Goal: Task Accomplishment & Management: Complete application form

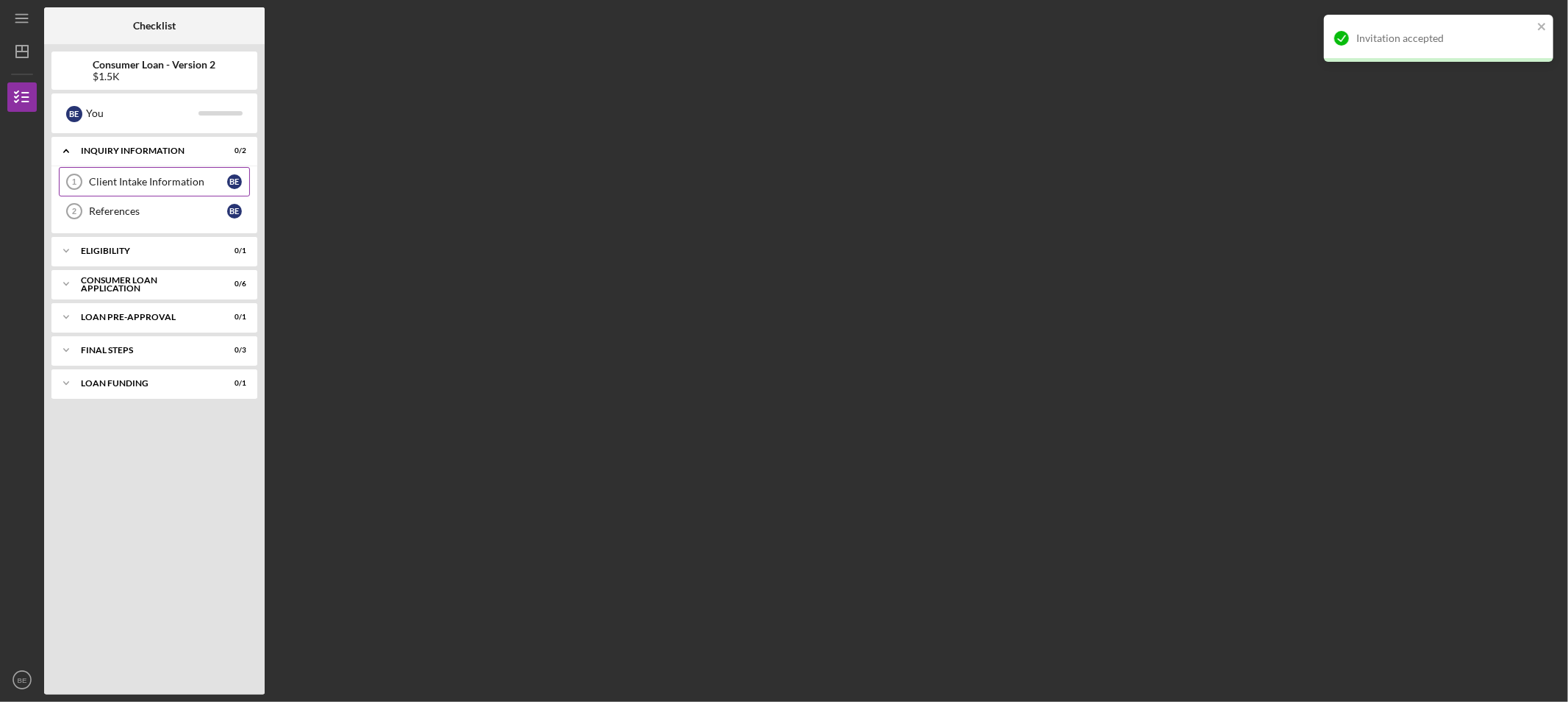
click at [177, 186] on div "Client Intake Information" at bounding box center [158, 182] width 139 height 12
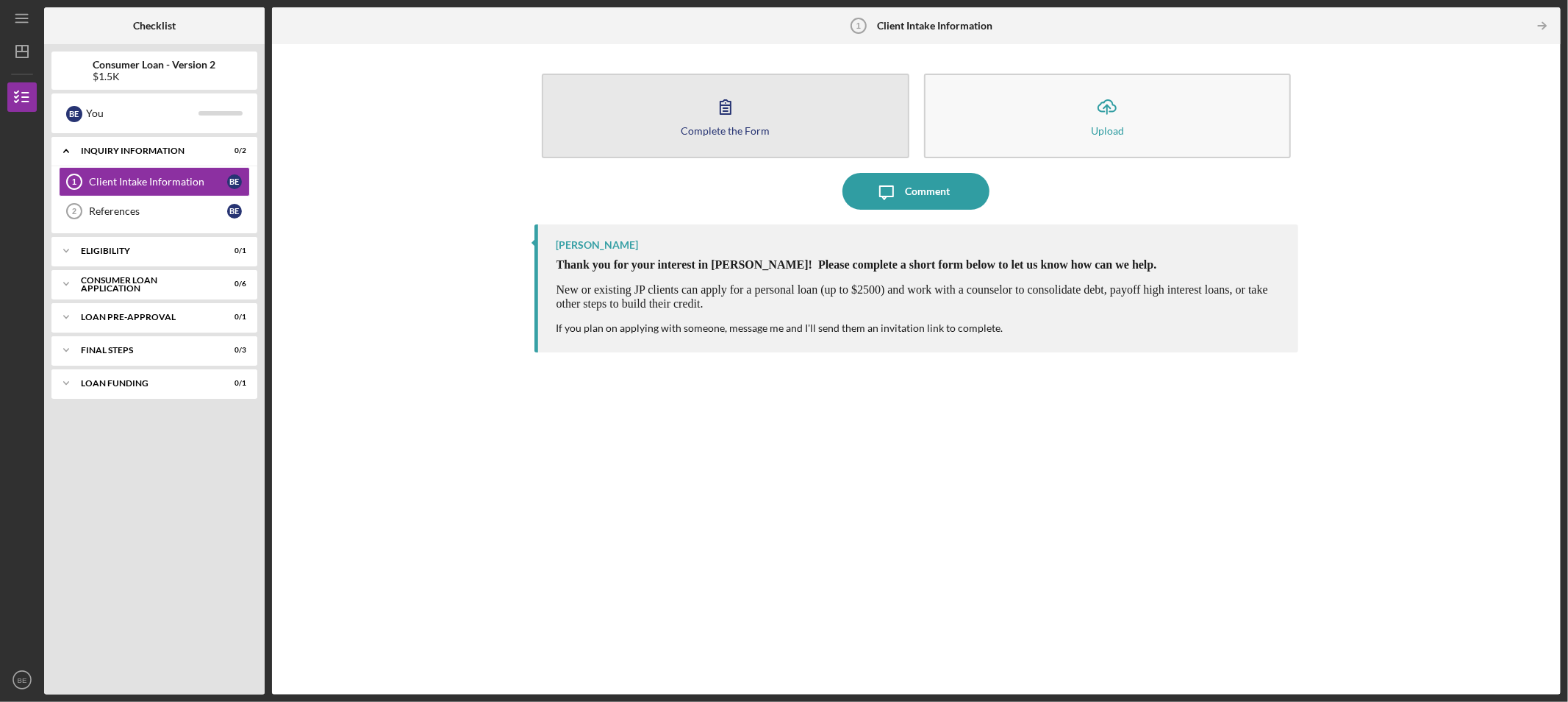
click at [755, 130] on div "Complete the Form" at bounding box center [725, 130] width 89 height 11
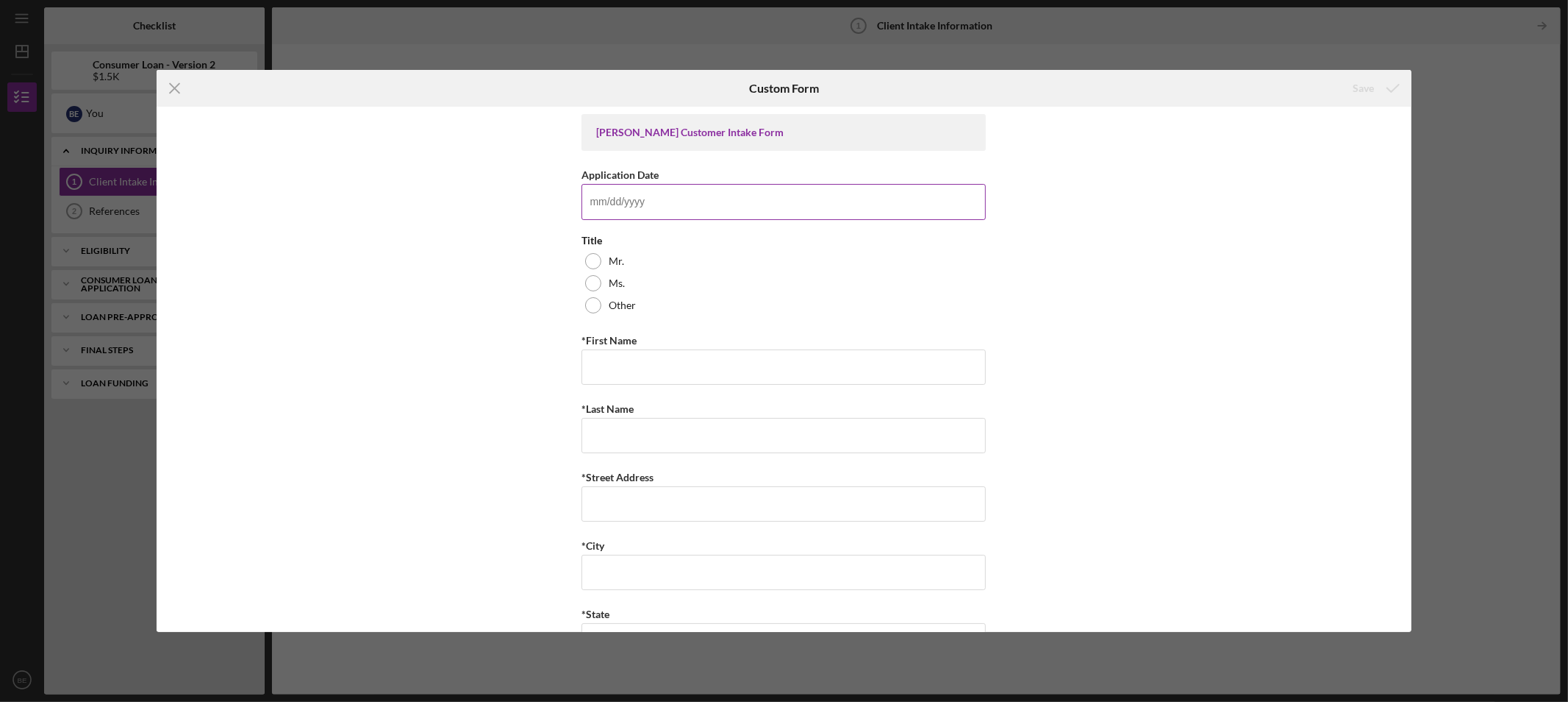
click at [746, 191] on input "Application Date" at bounding box center [784, 201] width 404 height 35
type input "0m/dd/yyyy"
type input "[DATE]"
click at [641, 369] on input "*First Name" at bounding box center [784, 367] width 404 height 35
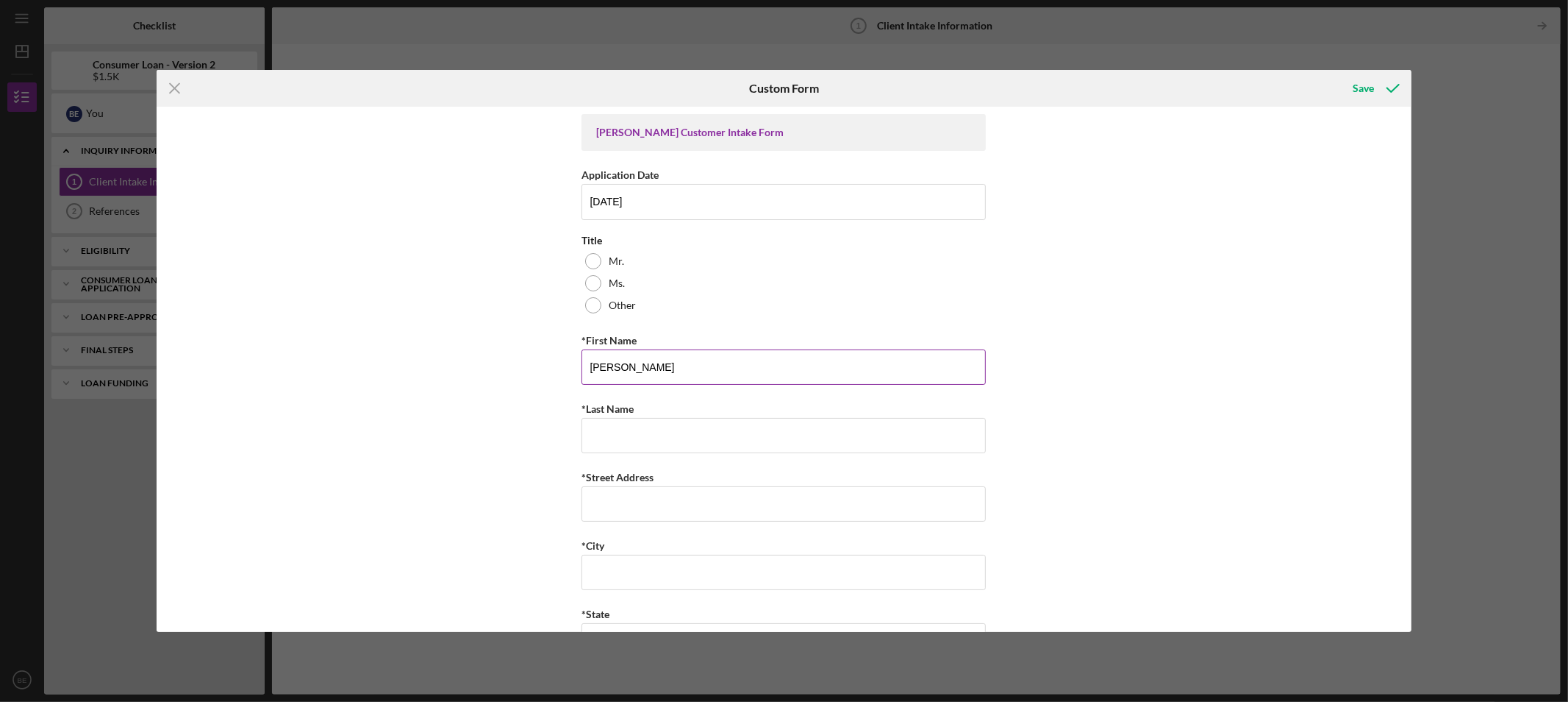
type input "[PERSON_NAME]"
type input "884 Wall St"
type input "[GEOGRAPHIC_DATA][PERSON_NAME]"
type input "MO"
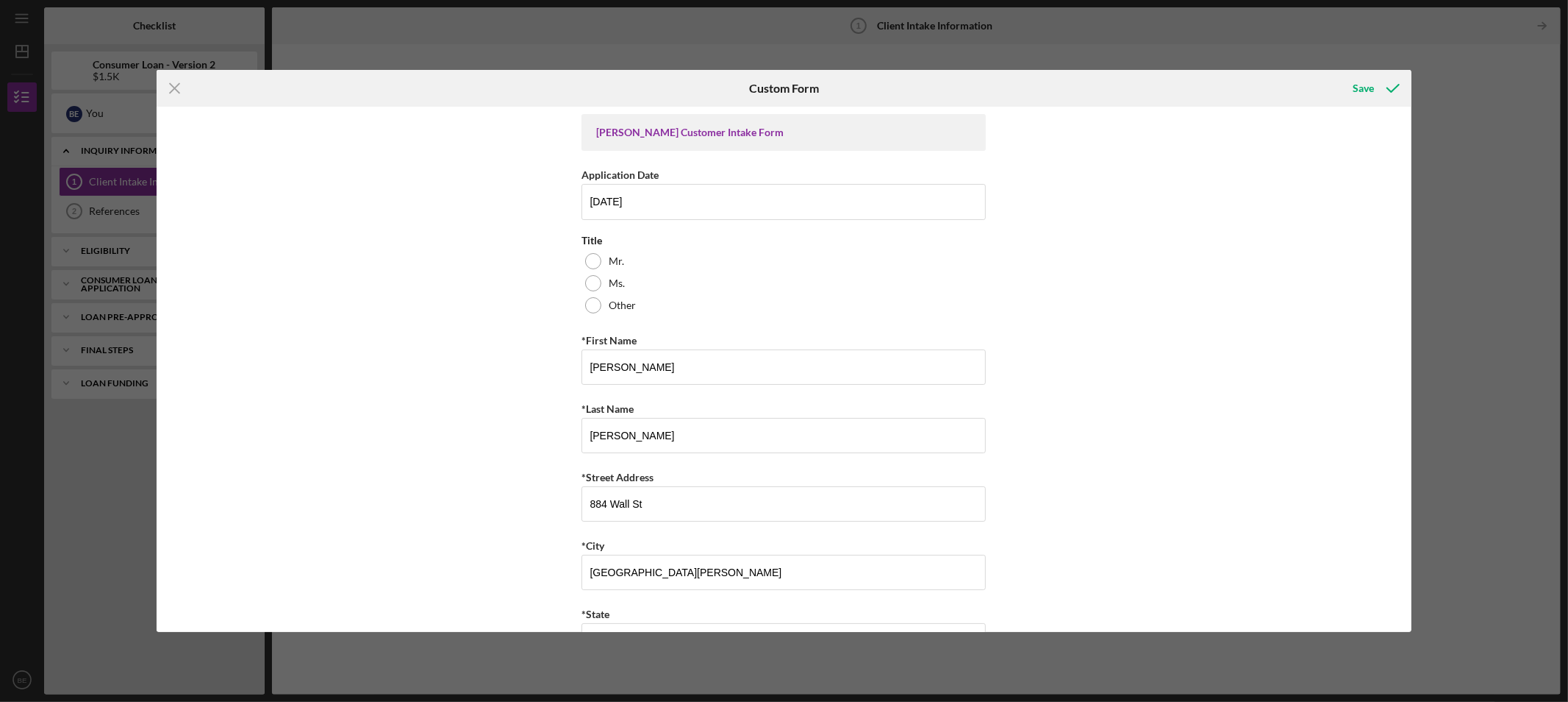
type input "63,147"
type input "MO"
type input "[PHONE_NUMBER]"
type input "[EMAIL_ADDRESS][DOMAIN_NAME]"
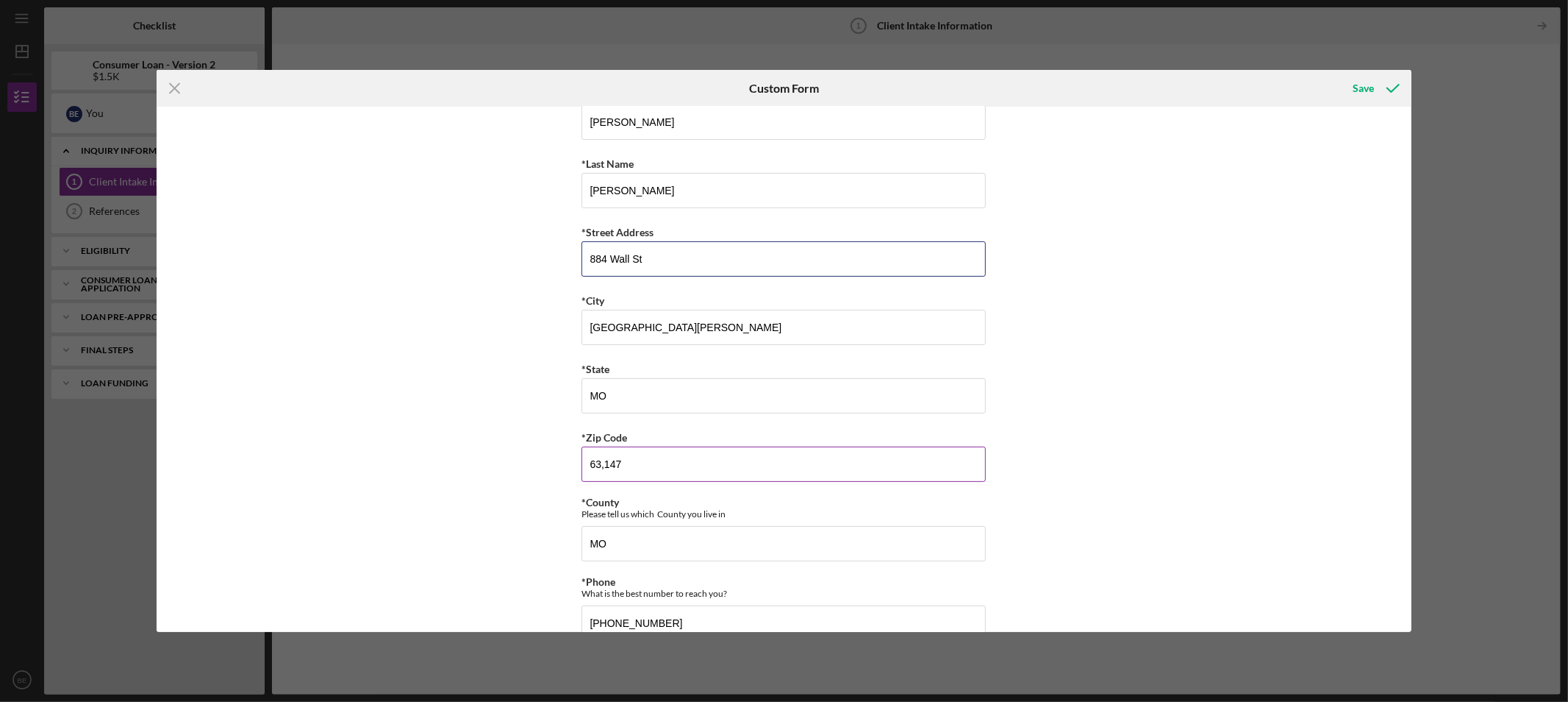
scroll to position [490, 0]
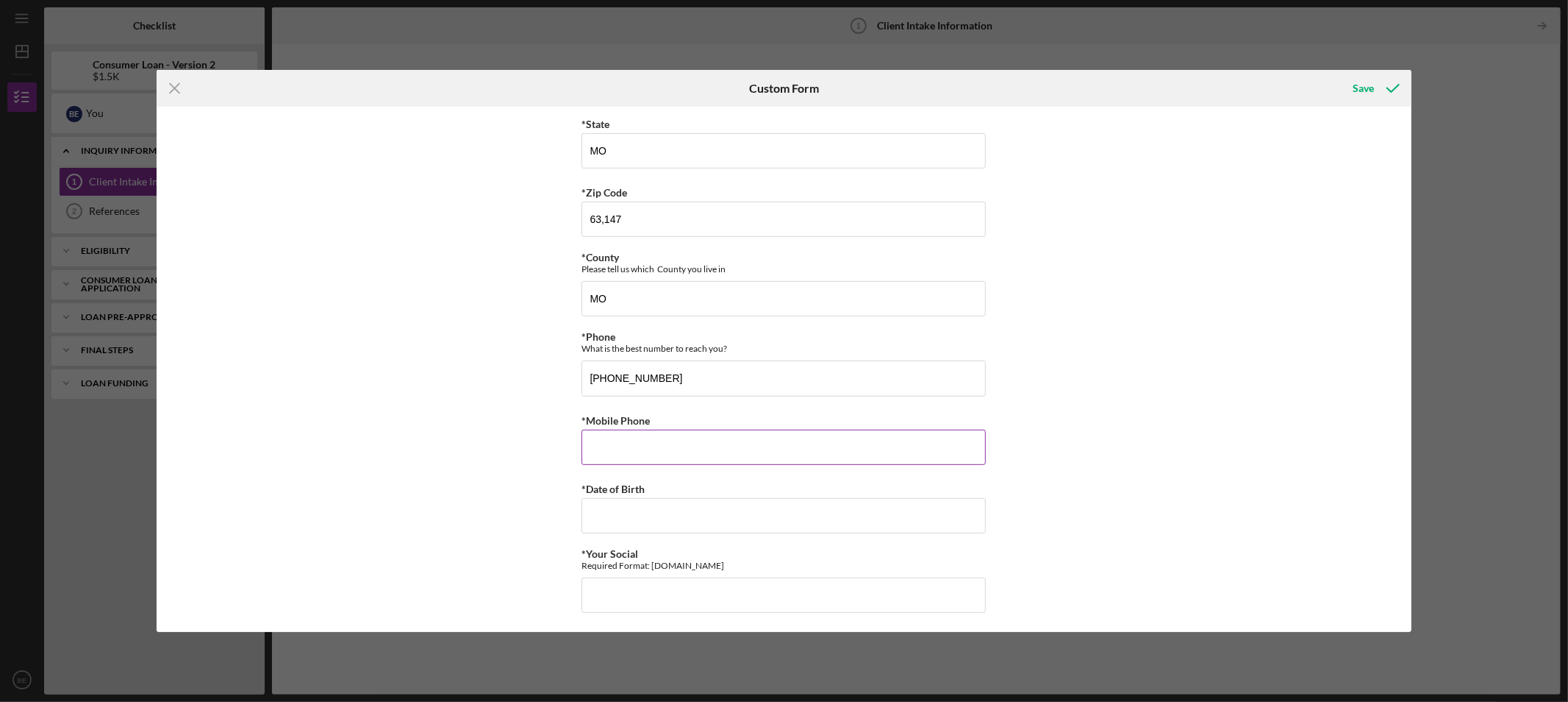
click at [659, 446] on input "*Mobile Phone" at bounding box center [784, 447] width 404 height 35
type input "[PHONE_NUMBER]"
click at [737, 518] on input "*Date of Birth" at bounding box center [784, 516] width 404 height 35
type input "[DATE]"
click at [685, 599] on input "*Your Social" at bounding box center [784, 596] width 404 height 35
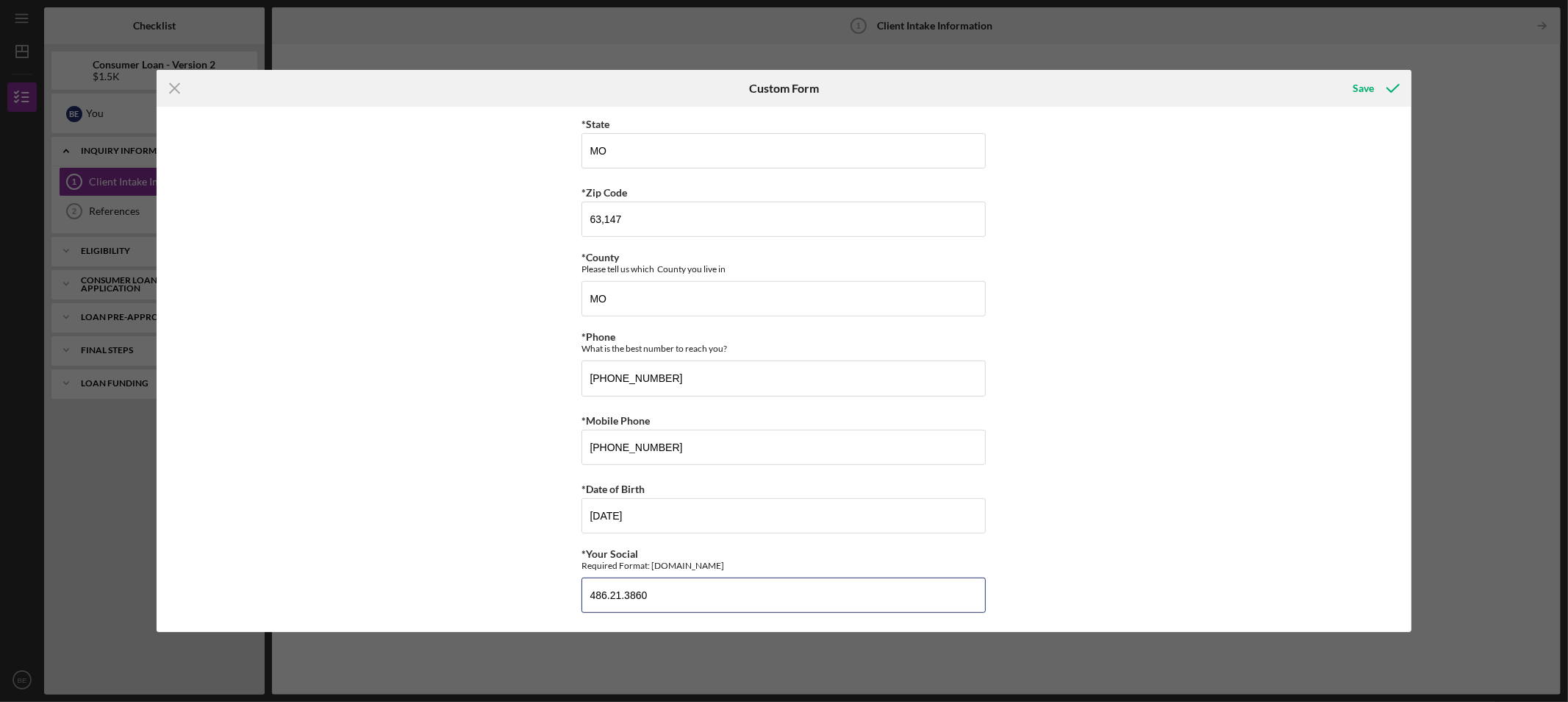
scroll to position [817, 0]
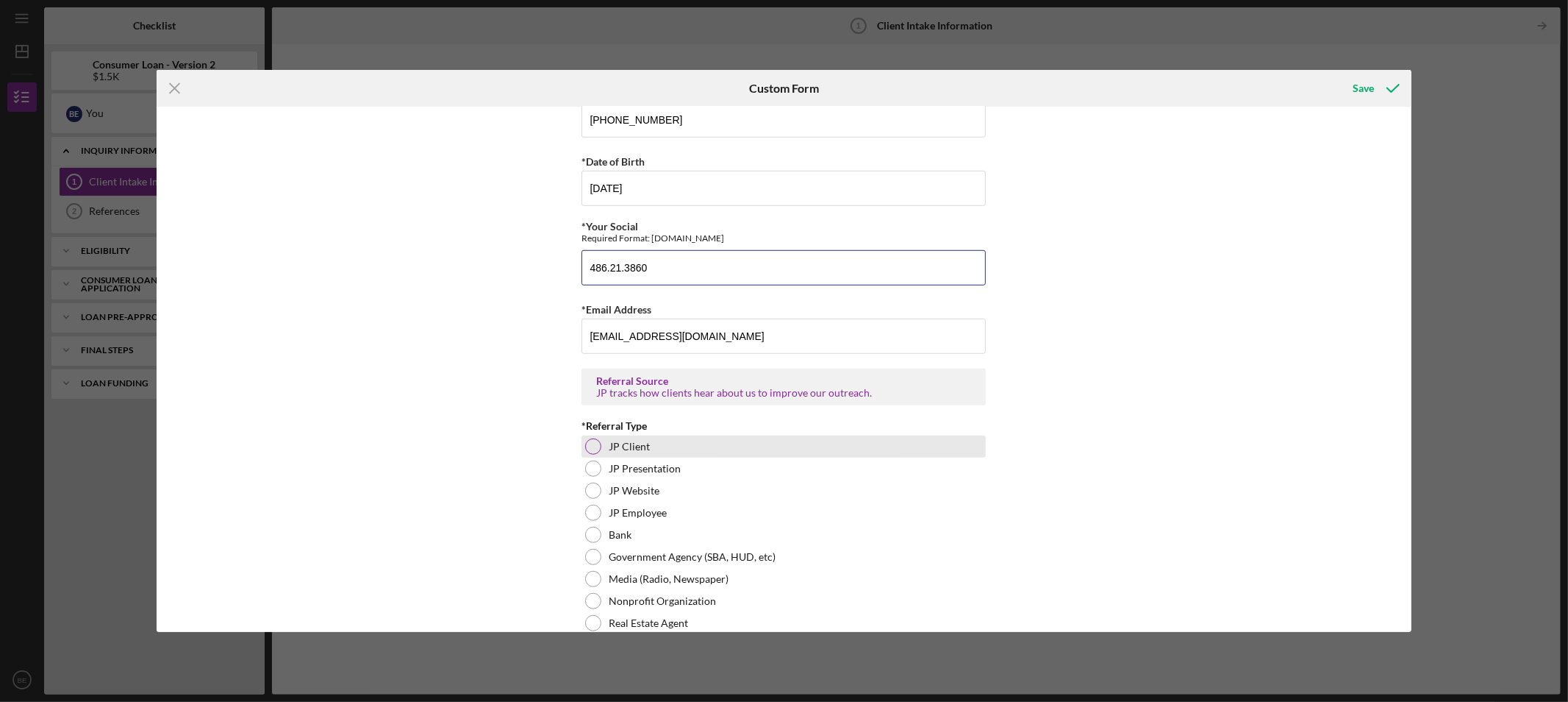
type input "486.21.3860"
click at [650, 444] on div "JP Client" at bounding box center [784, 446] width 404 height 22
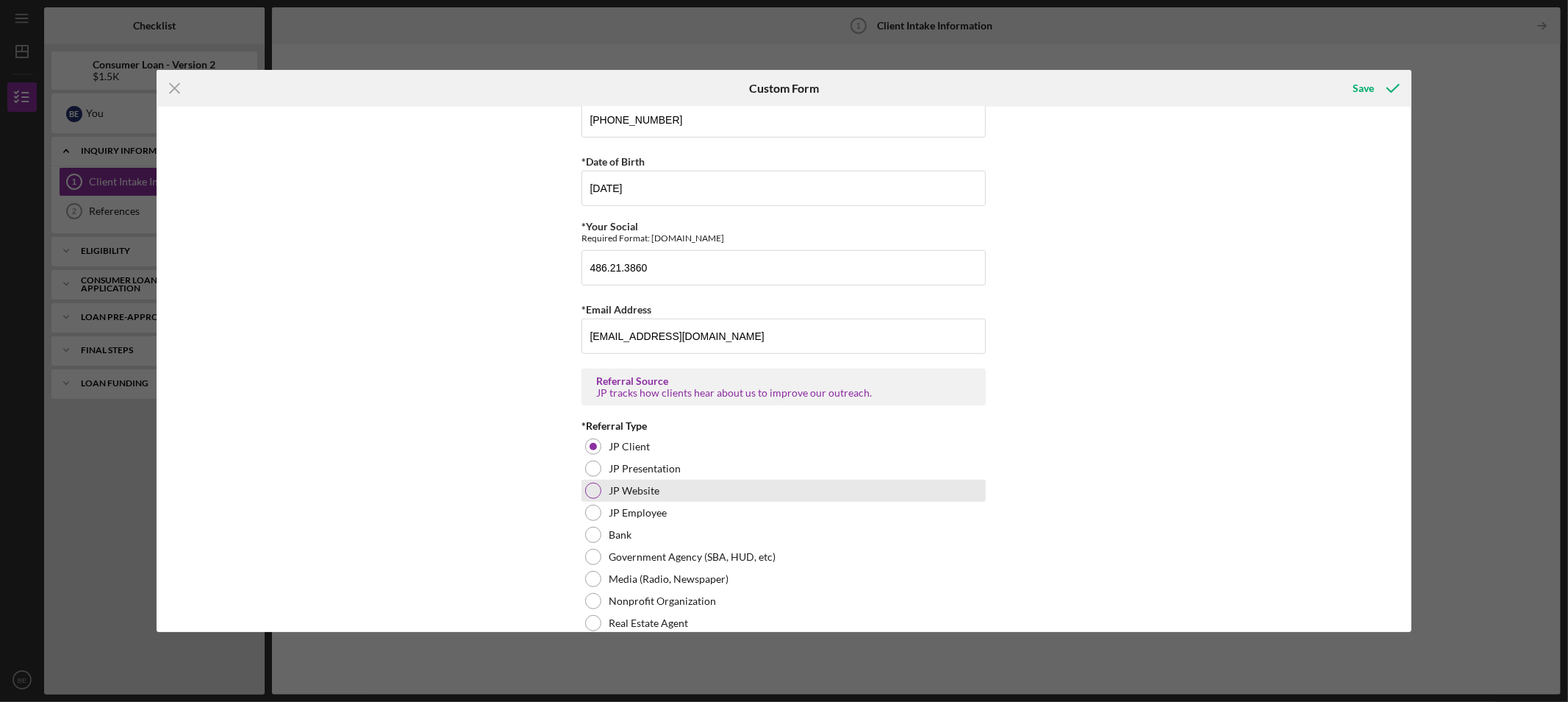
click at [647, 502] on div "JP Website" at bounding box center [784, 490] width 404 height 22
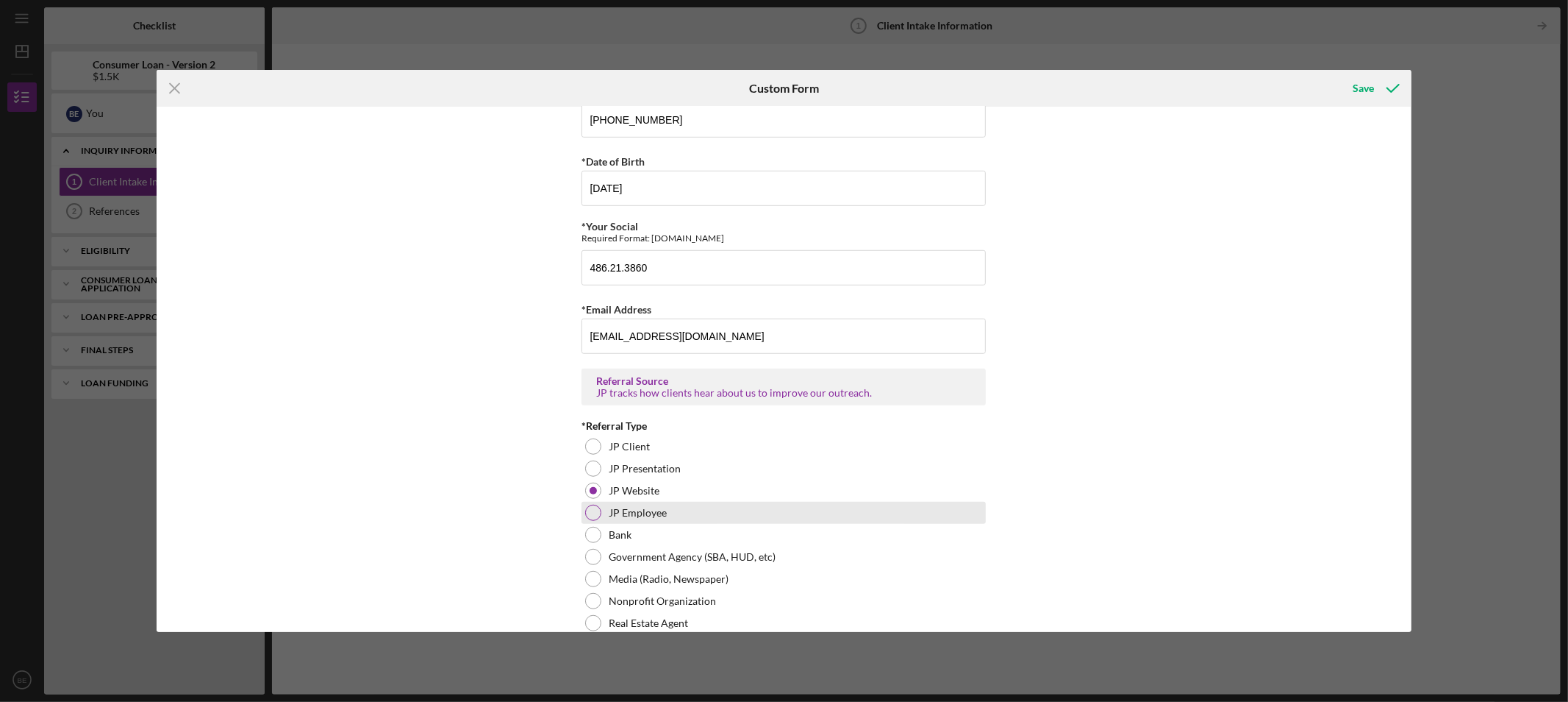
click at [643, 518] on label "JP Employee" at bounding box center [638, 513] width 59 height 12
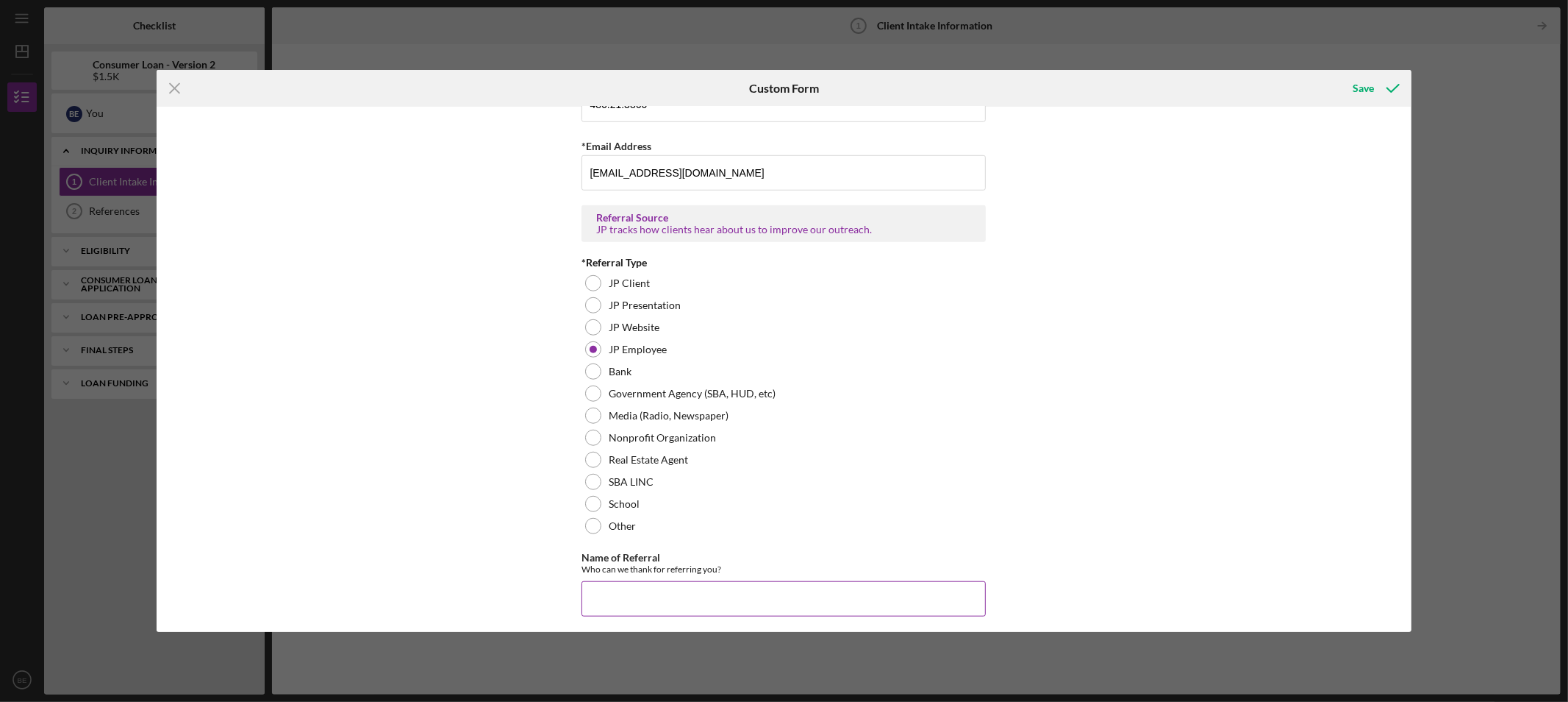
click at [659, 604] on input "Name of Referral" at bounding box center [784, 599] width 404 height 35
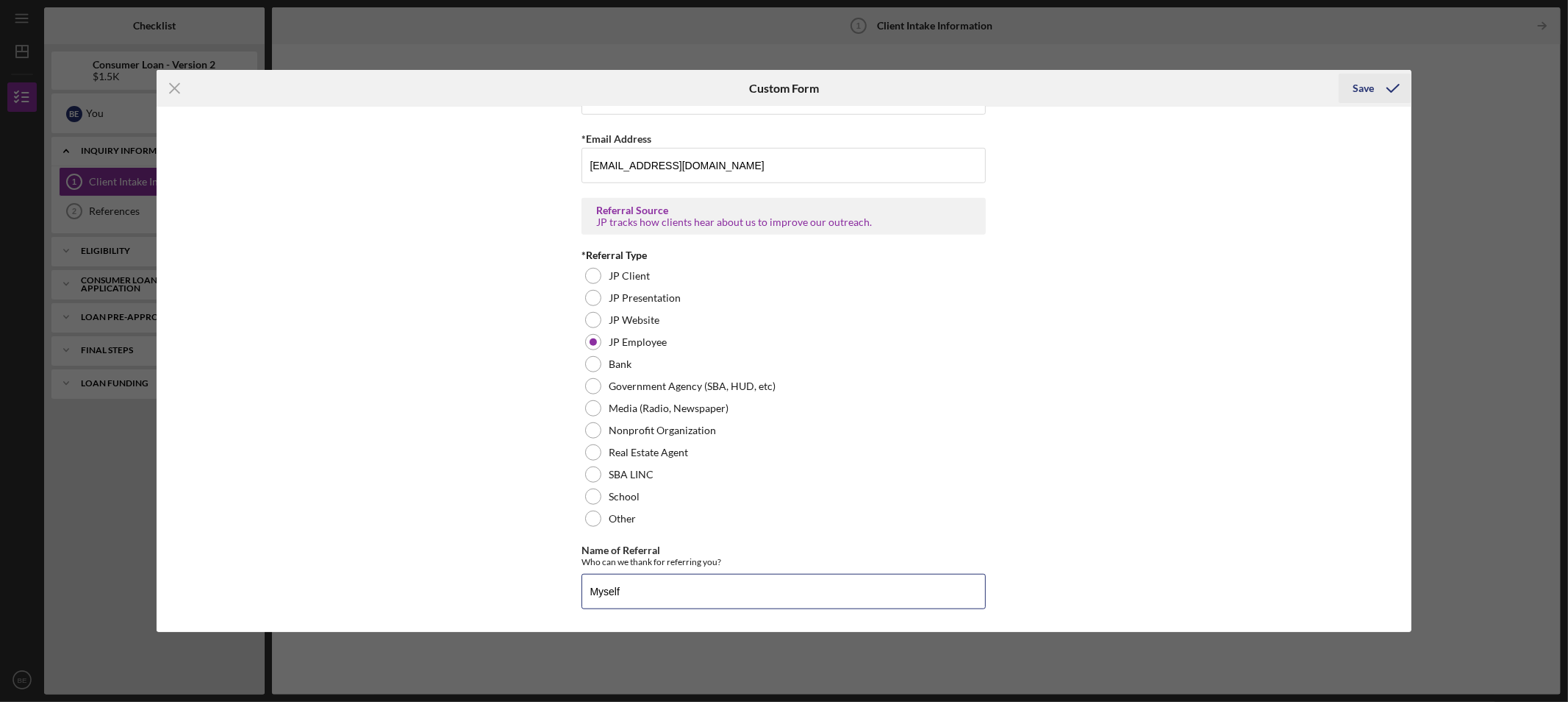
type input "Myself"
click at [1398, 85] on icon "submit" at bounding box center [1393, 89] width 37 height 37
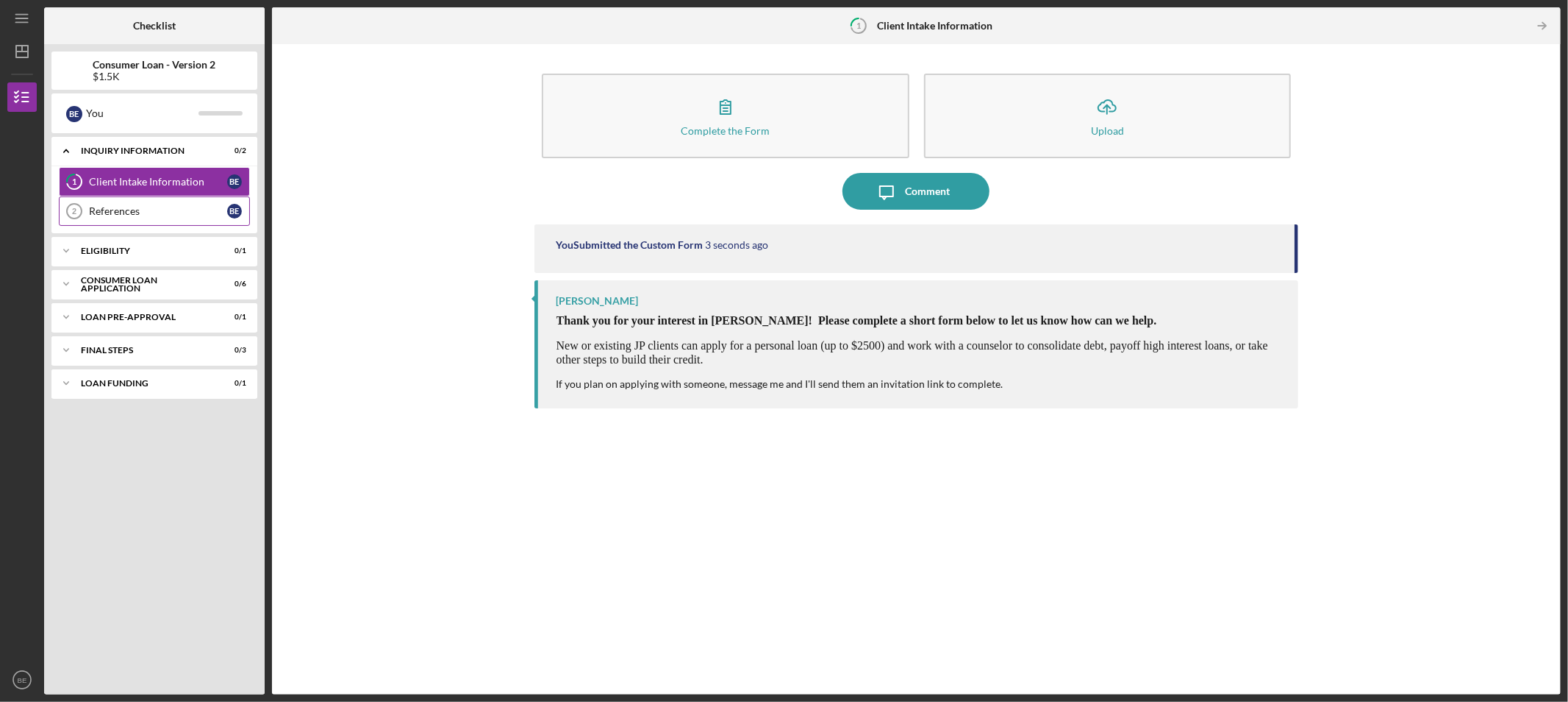
click at [178, 217] on div "References" at bounding box center [158, 211] width 139 height 12
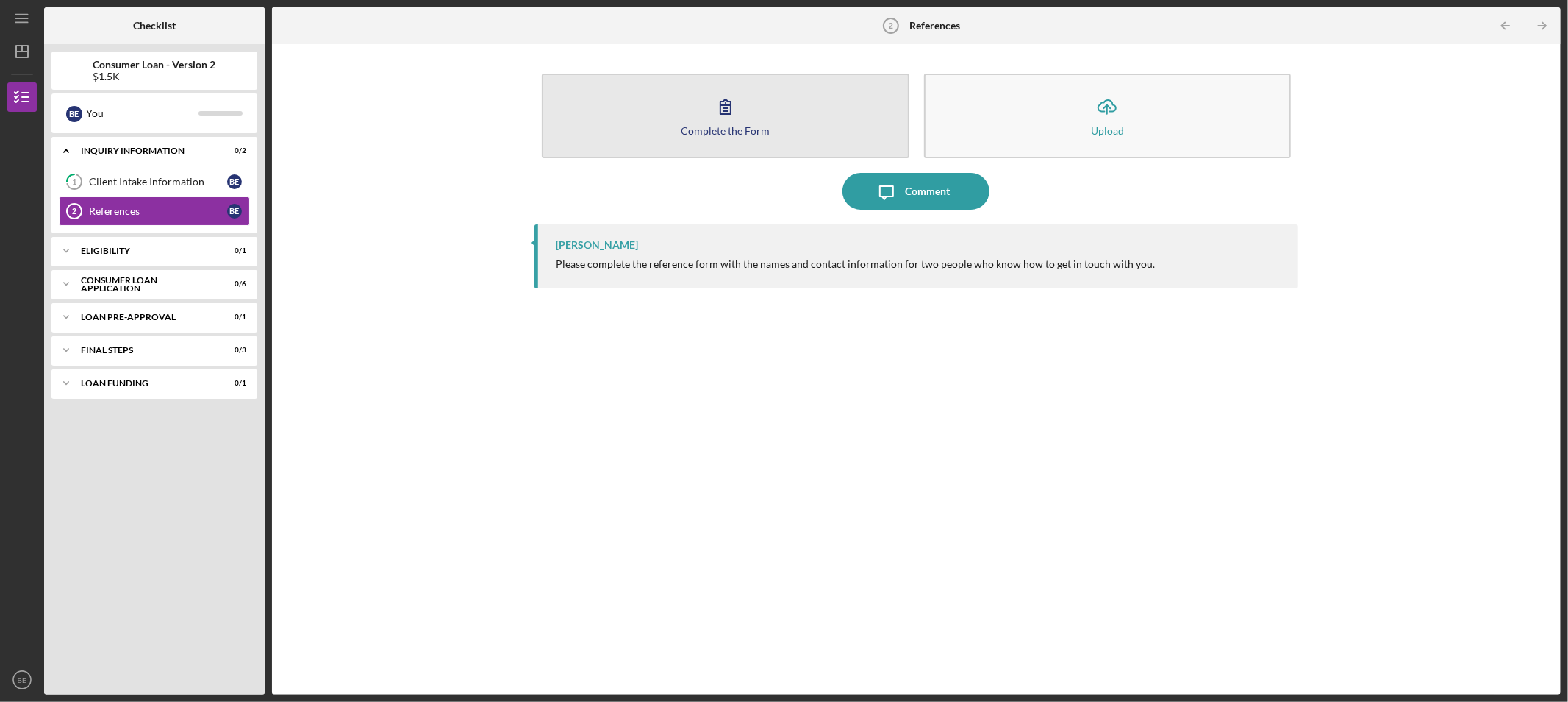
click at [763, 131] on div "Complete the Form" at bounding box center [725, 130] width 89 height 11
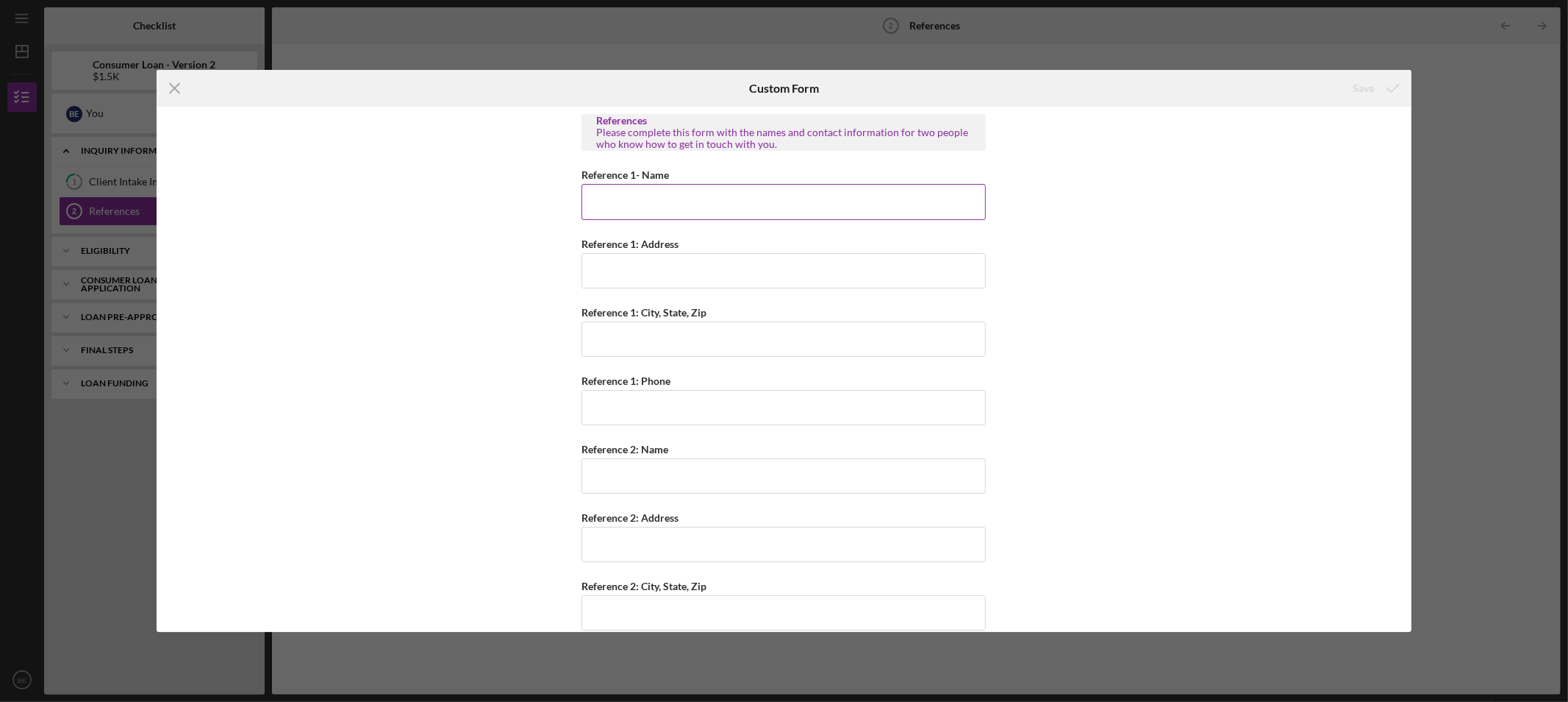
click at [732, 199] on input "Reference 1- Name" at bounding box center [784, 201] width 404 height 35
type input "[PERSON_NAME]"
click at [649, 281] on input "Reference 1: Address" at bounding box center [784, 270] width 404 height 35
type input "884 Wall St"
type input "[GEOGRAPHIC_DATA][PERSON_NAME]"
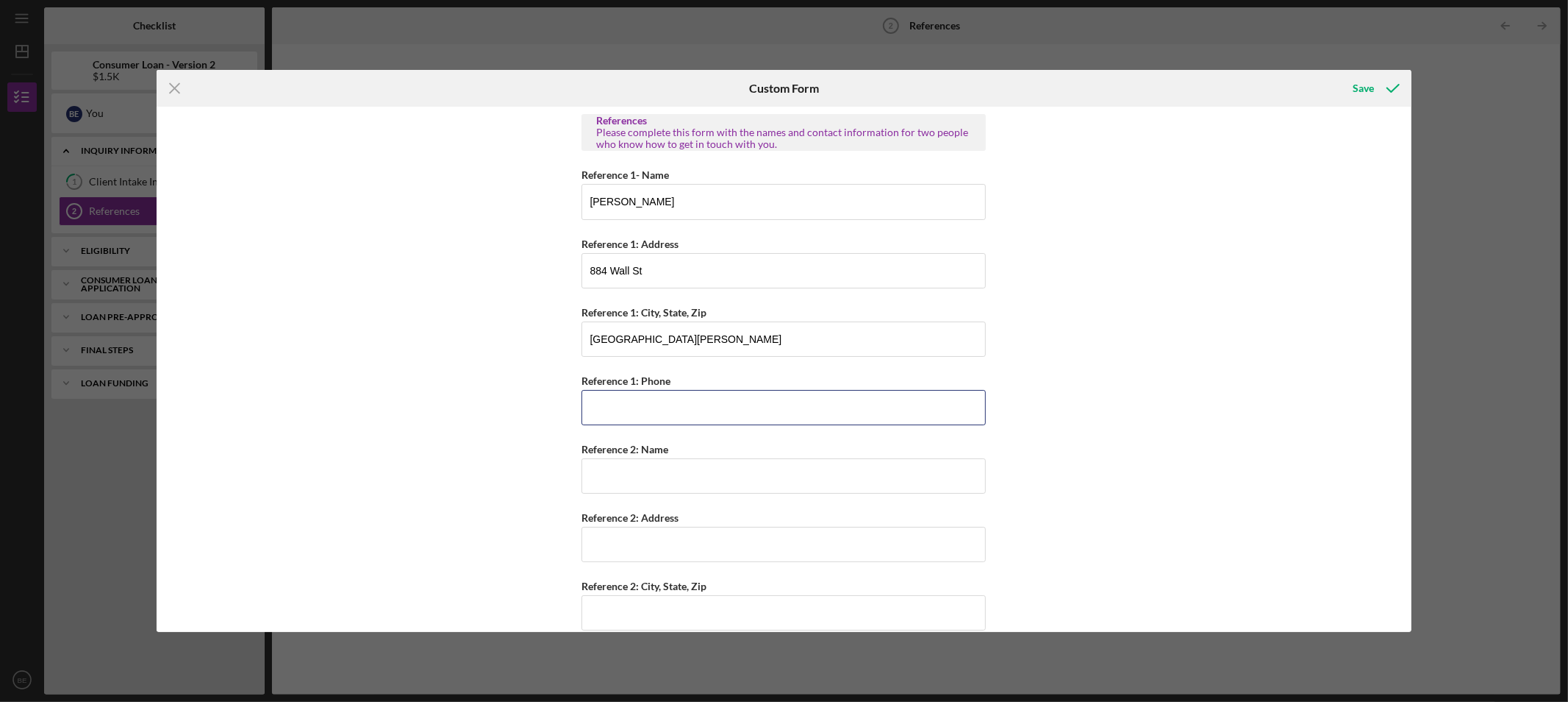
type input "[PHONE_NUMBER]"
click at [685, 462] on input "Reference 2: Name" at bounding box center [784, 476] width 404 height 35
type input "l"
type input "LeeToya Grant"
type input "808 N [PERSON_NAME]"
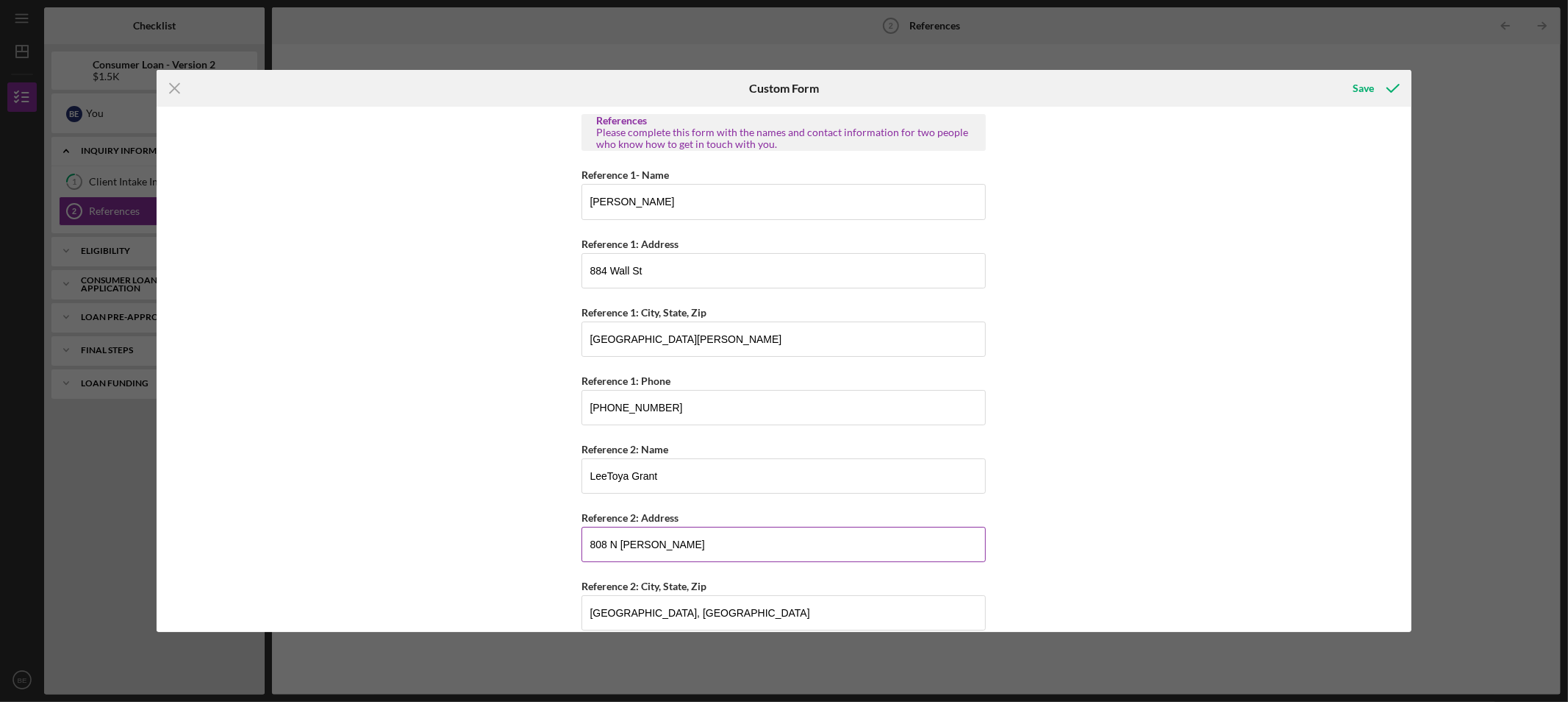
click at [681, 559] on input "808 N [PERSON_NAME]" at bounding box center [784, 545] width 404 height 35
click at [677, 548] on input "808 N [PERSON_NAME]" at bounding box center [784, 545] width 404 height 35
click at [704, 598] on input "[GEOGRAPHIC_DATA], [GEOGRAPHIC_DATA]" at bounding box center [784, 613] width 404 height 35
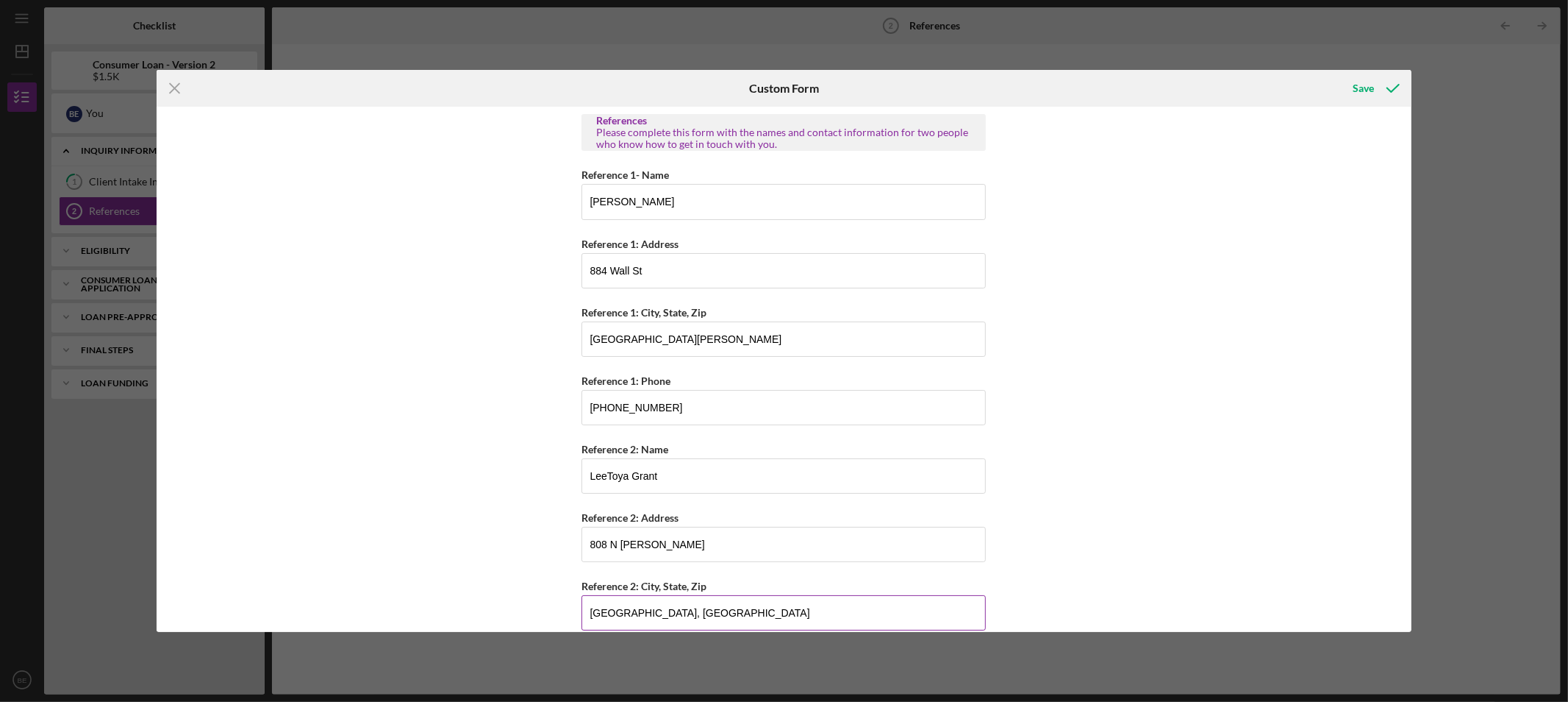
paste input "63106"
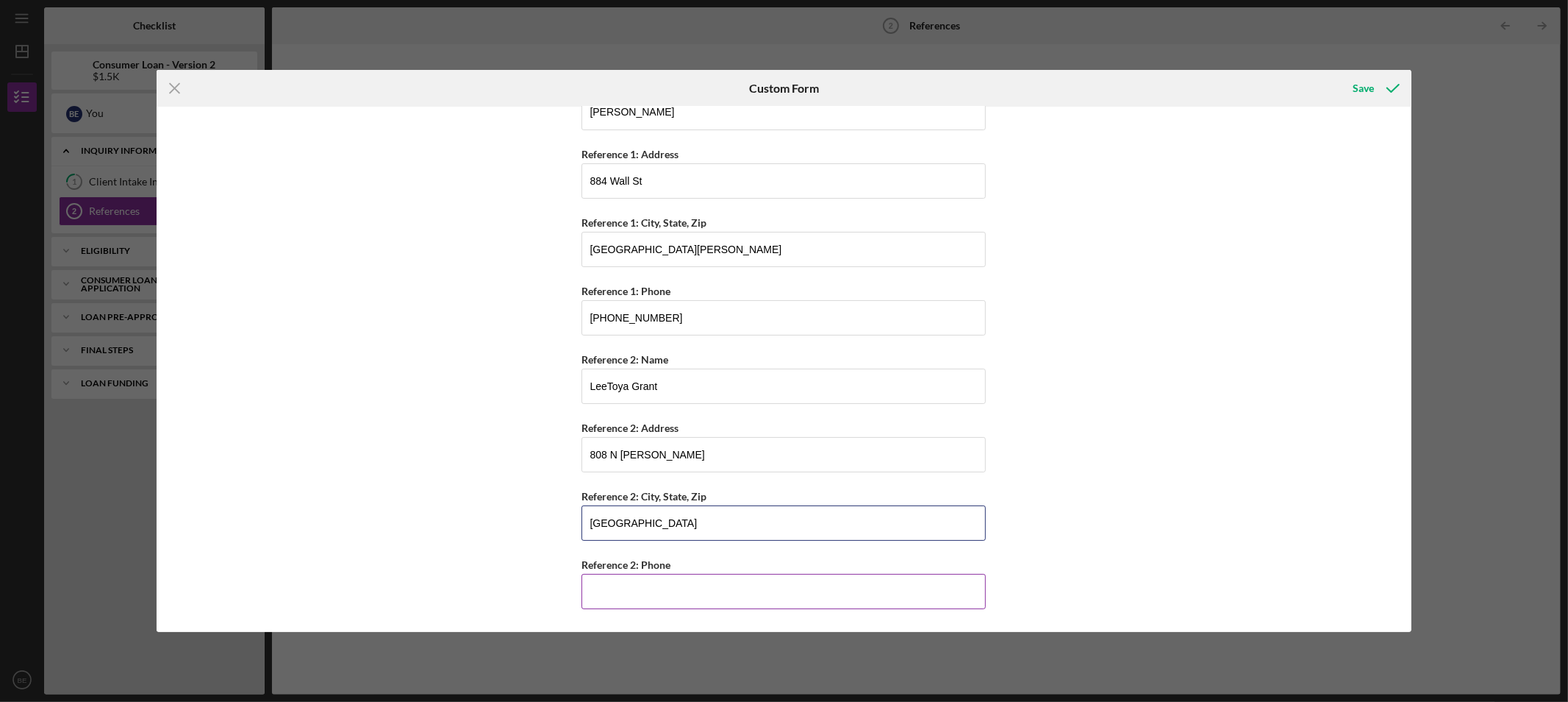
type input "[GEOGRAPHIC_DATA]"
click at [663, 585] on input "Reference 2: Phone" at bounding box center [784, 592] width 404 height 35
type input "[PHONE_NUMBER]"
click at [1399, 82] on icon "submit" at bounding box center [1393, 89] width 37 height 37
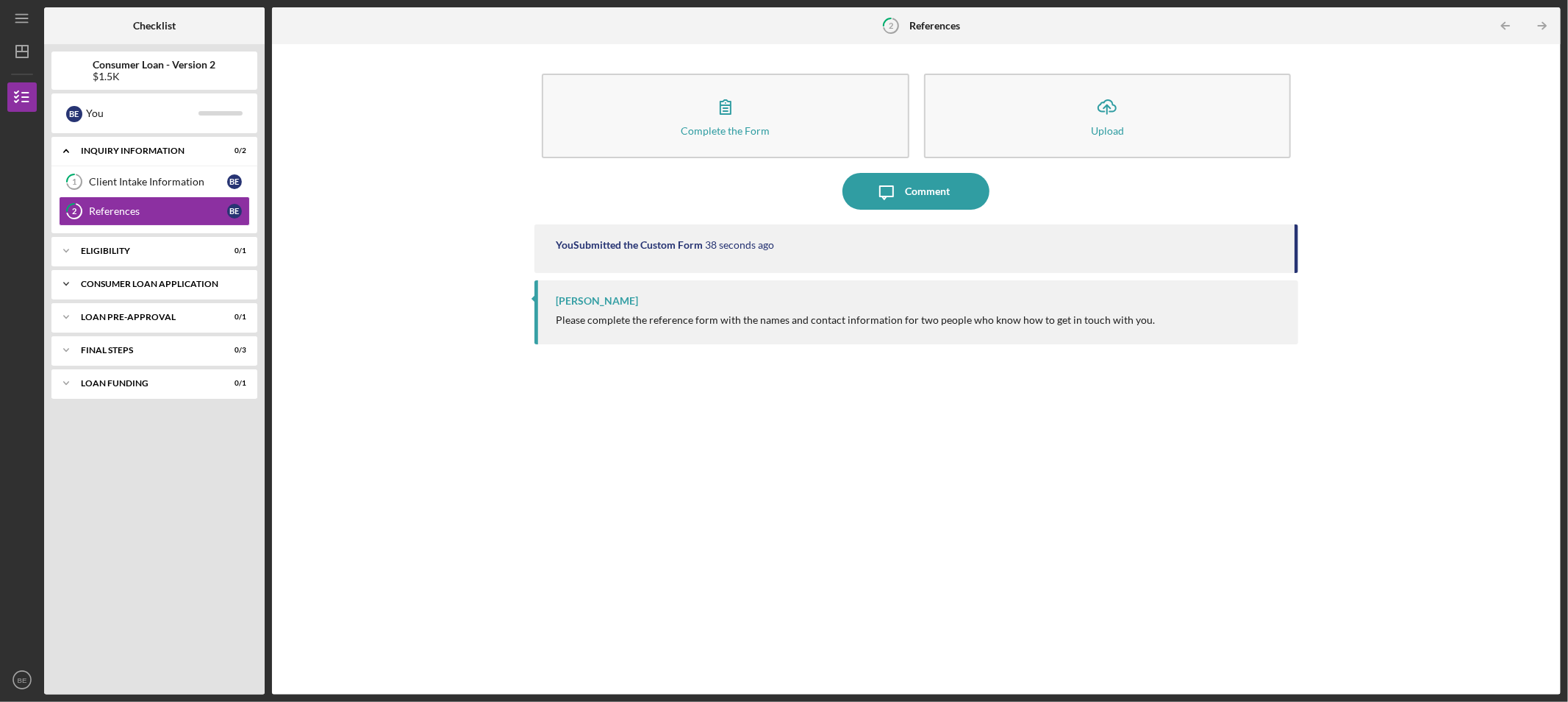
click at [177, 297] on div "Icon/Expander Consumer Loan Application 0 / 6" at bounding box center [154, 284] width 206 height 29
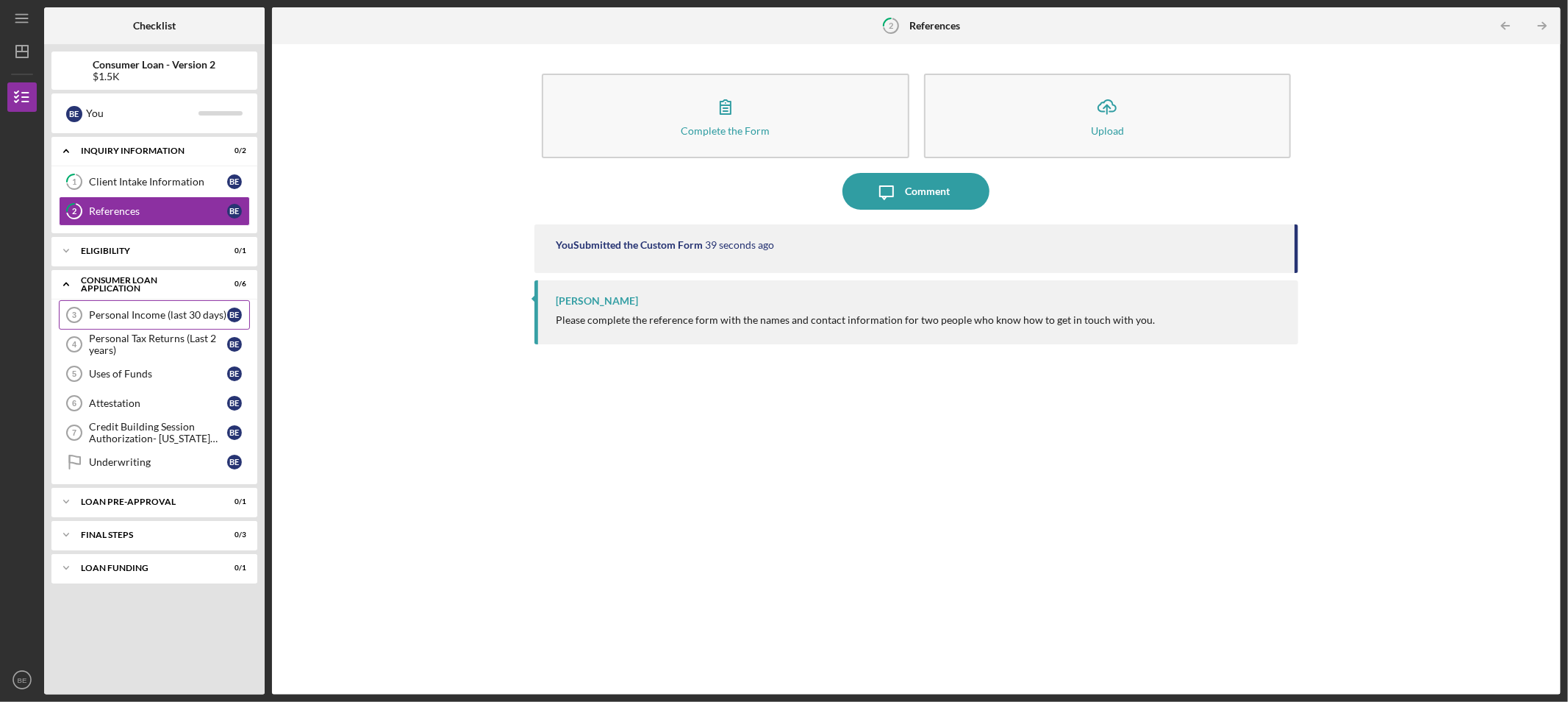
click at [170, 322] on link "Personal Income (last 30 days) 3 Personal Income (last 30 days) B E" at bounding box center [154, 314] width 191 height 29
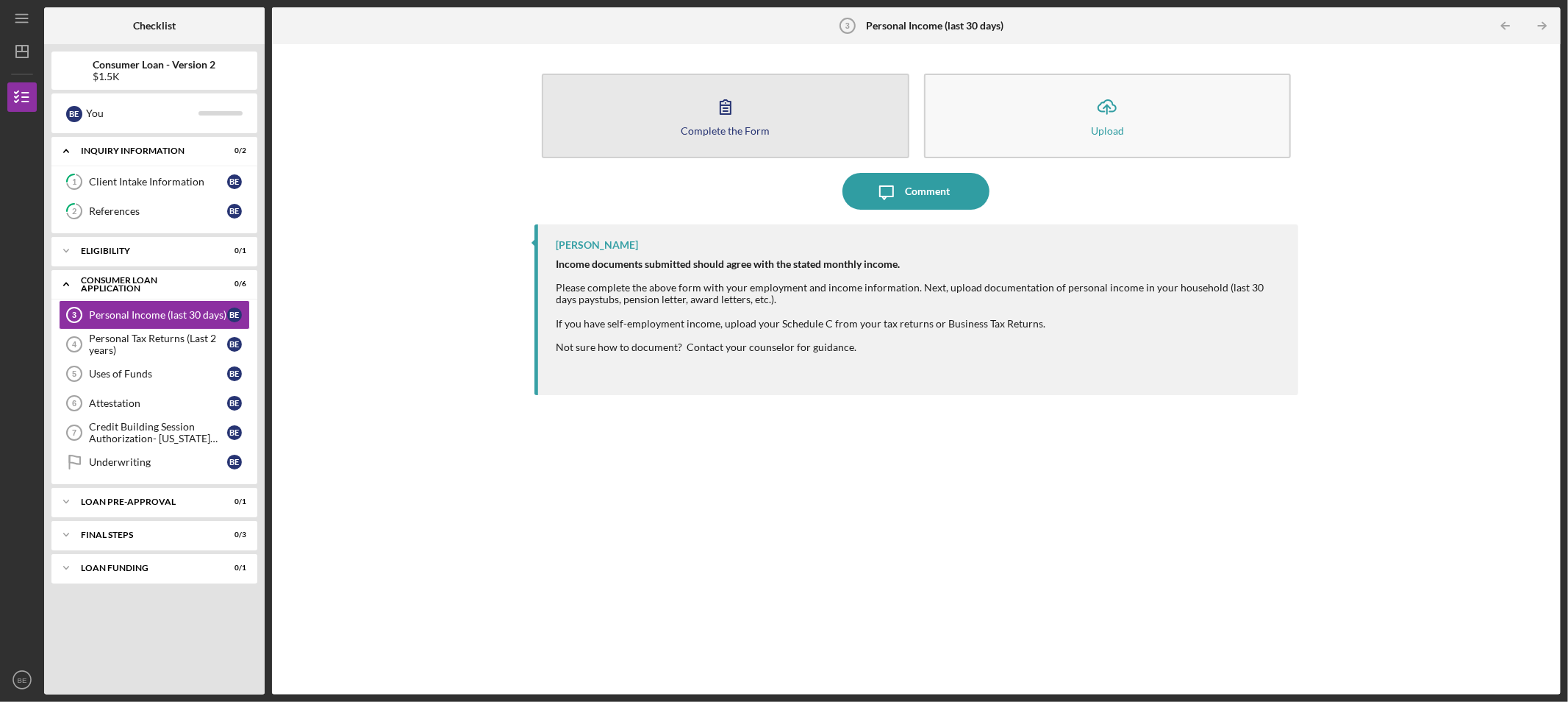
click at [744, 121] on button "Complete the Form Form" at bounding box center [725, 115] width 368 height 85
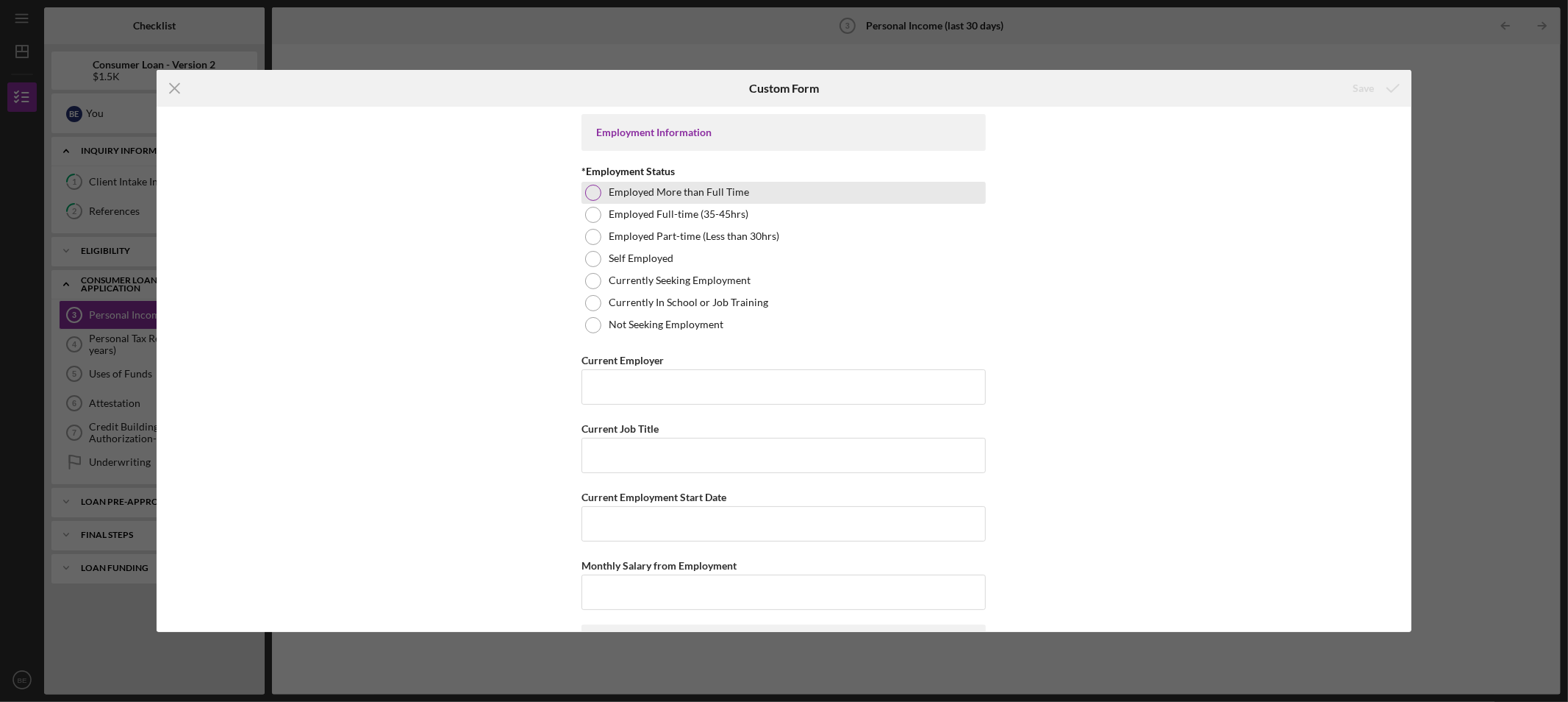
click at [667, 193] on label "Employed More than Full Time" at bounding box center [679, 192] width 141 height 12
click at [623, 387] on input "Current Employer" at bounding box center [784, 387] width 404 height 35
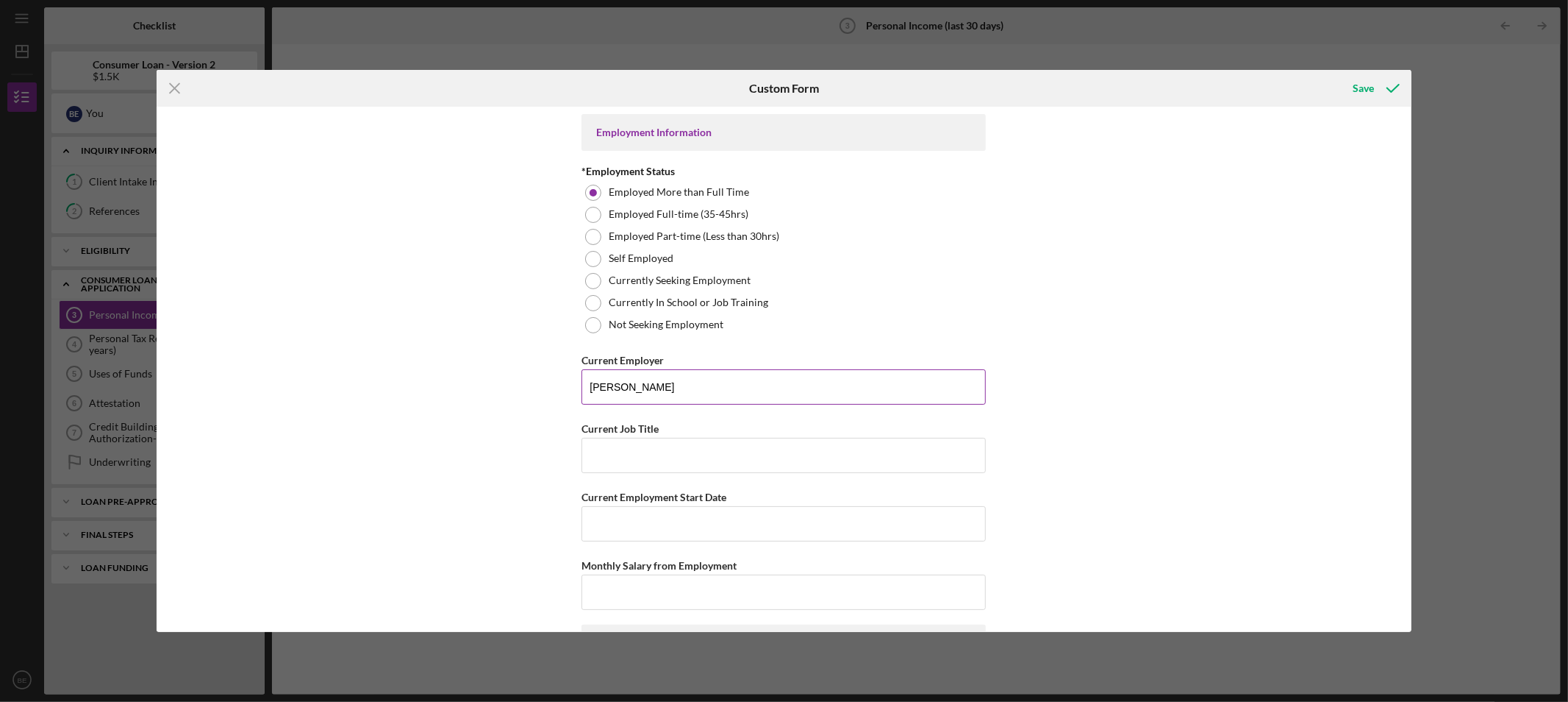
type input "[PERSON_NAME]"
type input "a"
type input "Asset Building Counselor"
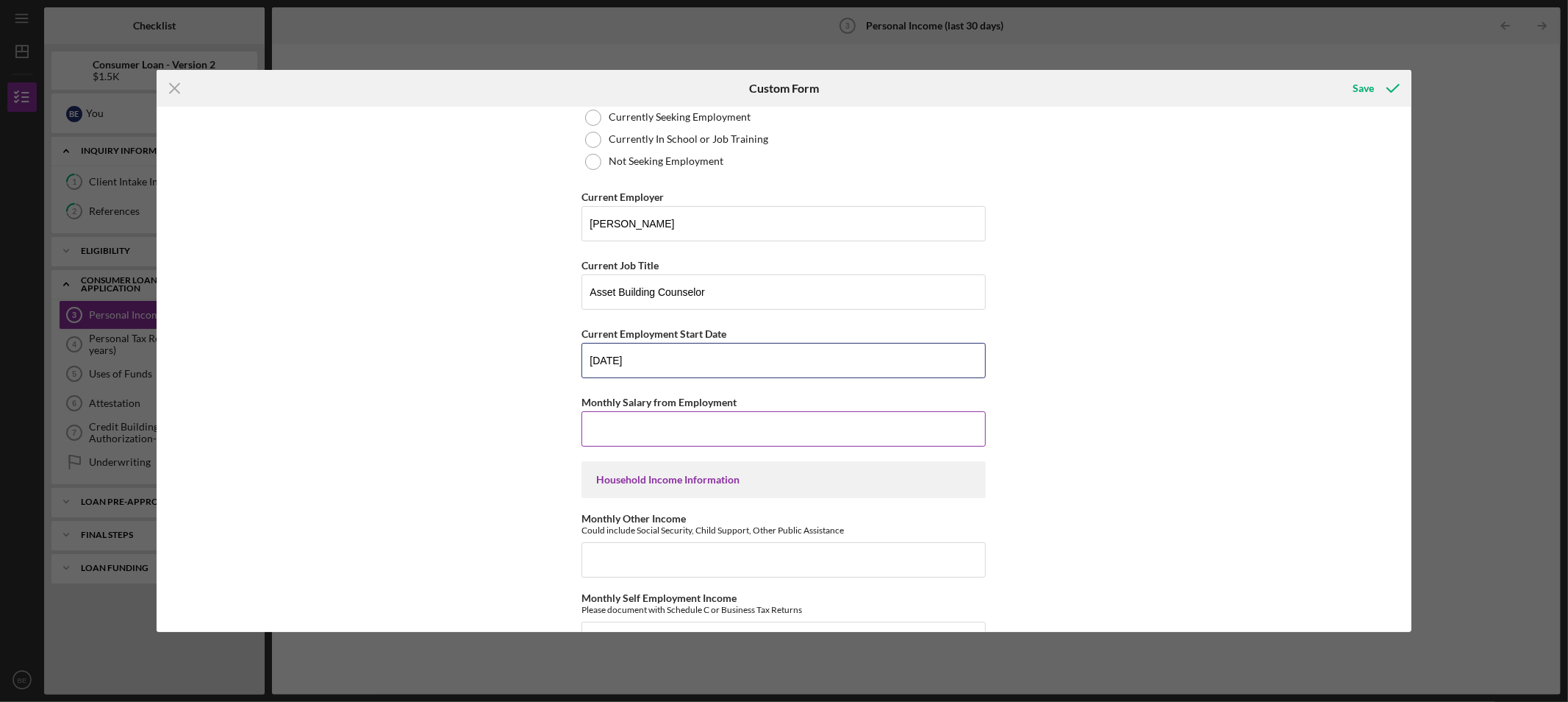
type input "[DATE]"
click at [612, 414] on input "Monthly Salary from Employment" at bounding box center [784, 429] width 404 height 35
click at [634, 429] on input "Monthly Salary from Employment" at bounding box center [784, 429] width 404 height 35
type input "$38,250"
click at [670, 557] on input "Monthly Other Income" at bounding box center [784, 559] width 404 height 35
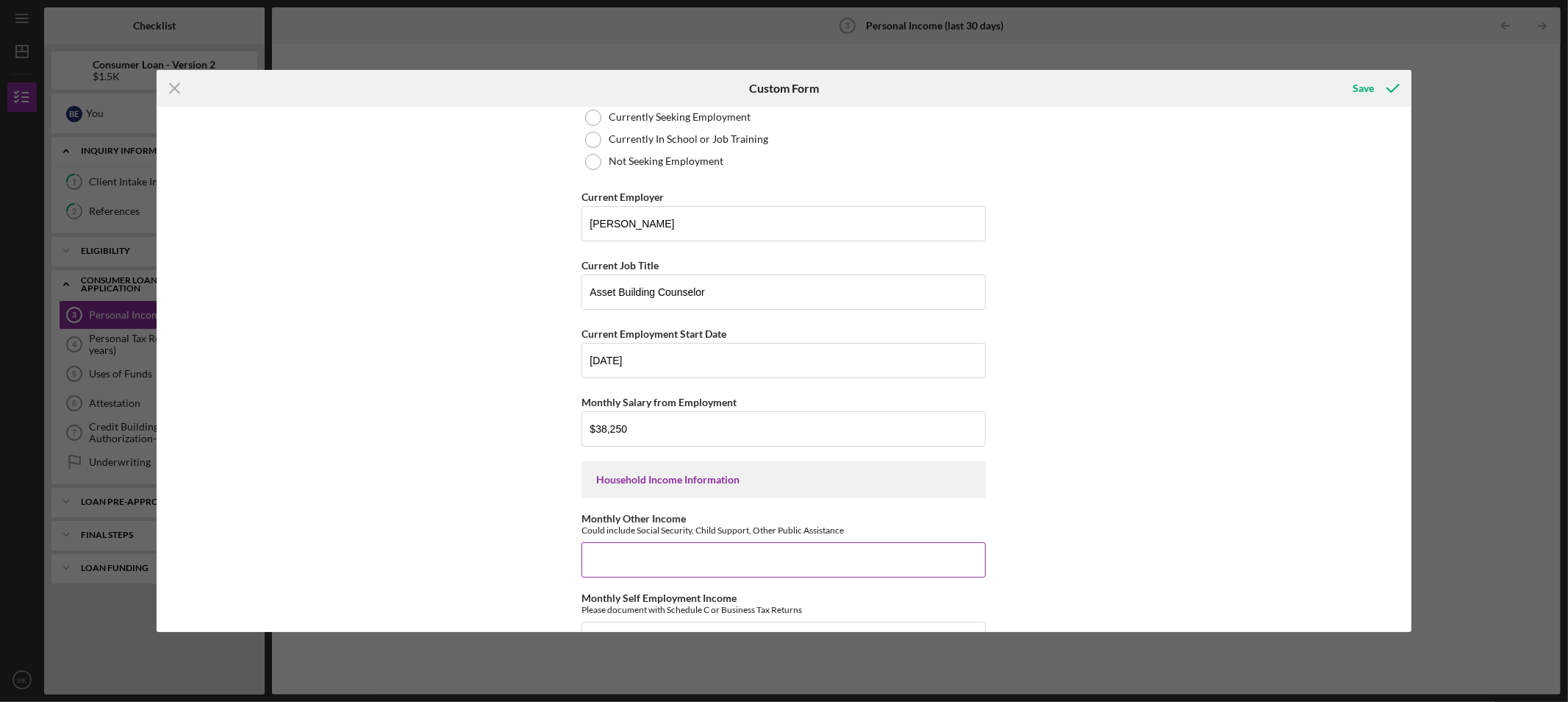
scroll to position [327, 0]
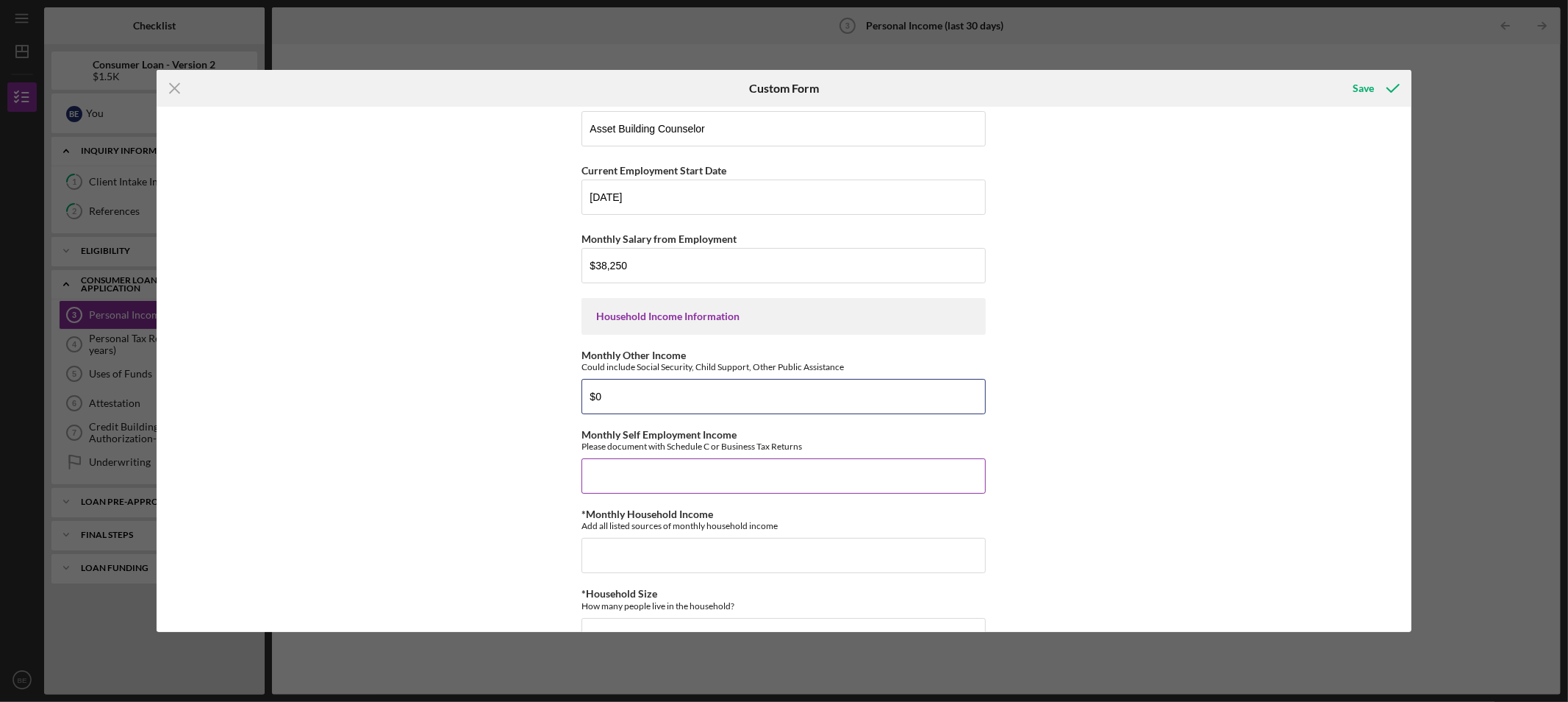
type input "$0"
click at [672, 462] on input "Monthly Self Employment Income" at bounding box center [784, 476] width 404 height 35
type input "$0"
click at [680, 547] on input "*Monthly Household Income" at bounding box center [784, 556] width 404 height 35
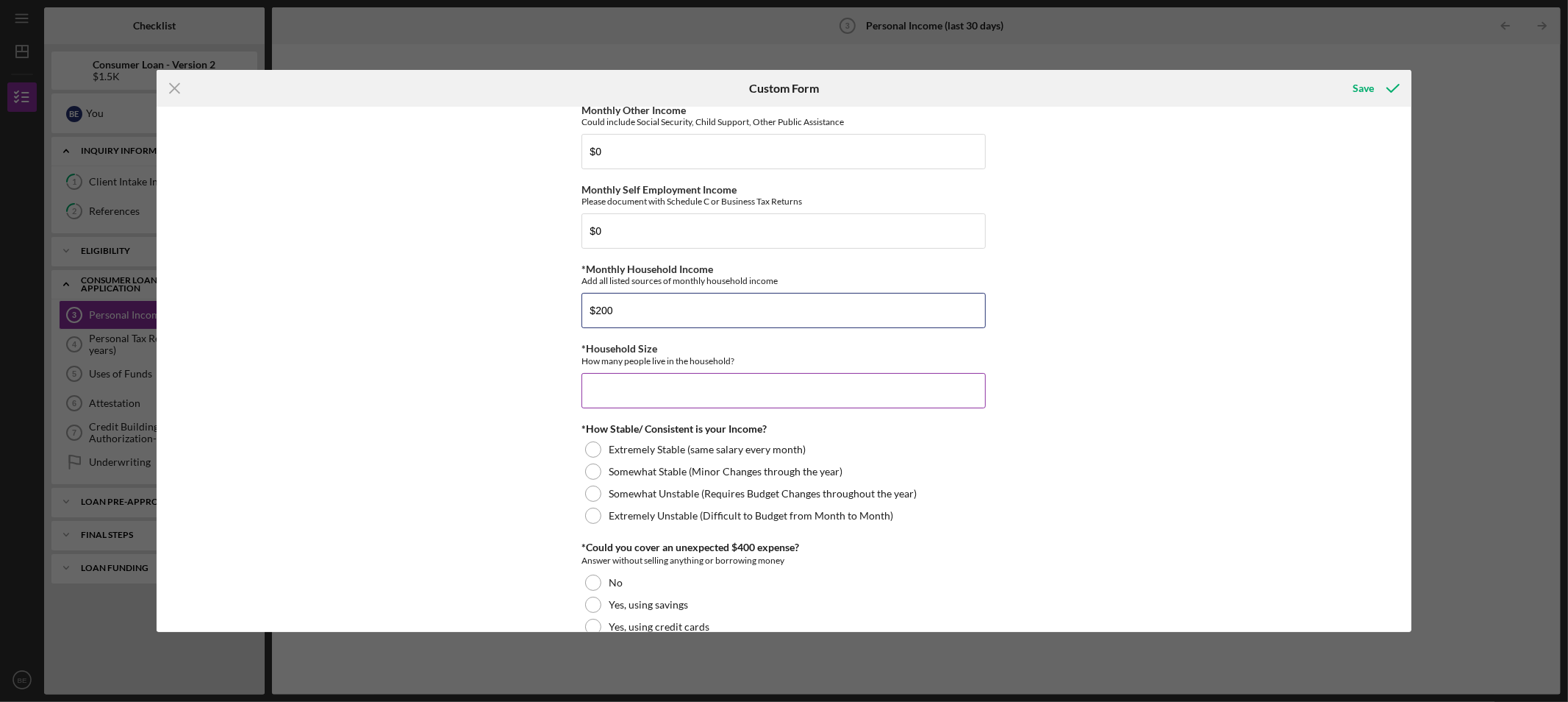
type input "$200"
click at [715, 392] on input "*Household Size" at bounding box center [784, 391] width 404 height 35
type input "4"
click at [712, 449] on label "Extremely Stable (same salary every month)" at bounding box center [707, 449] width 197 height 12
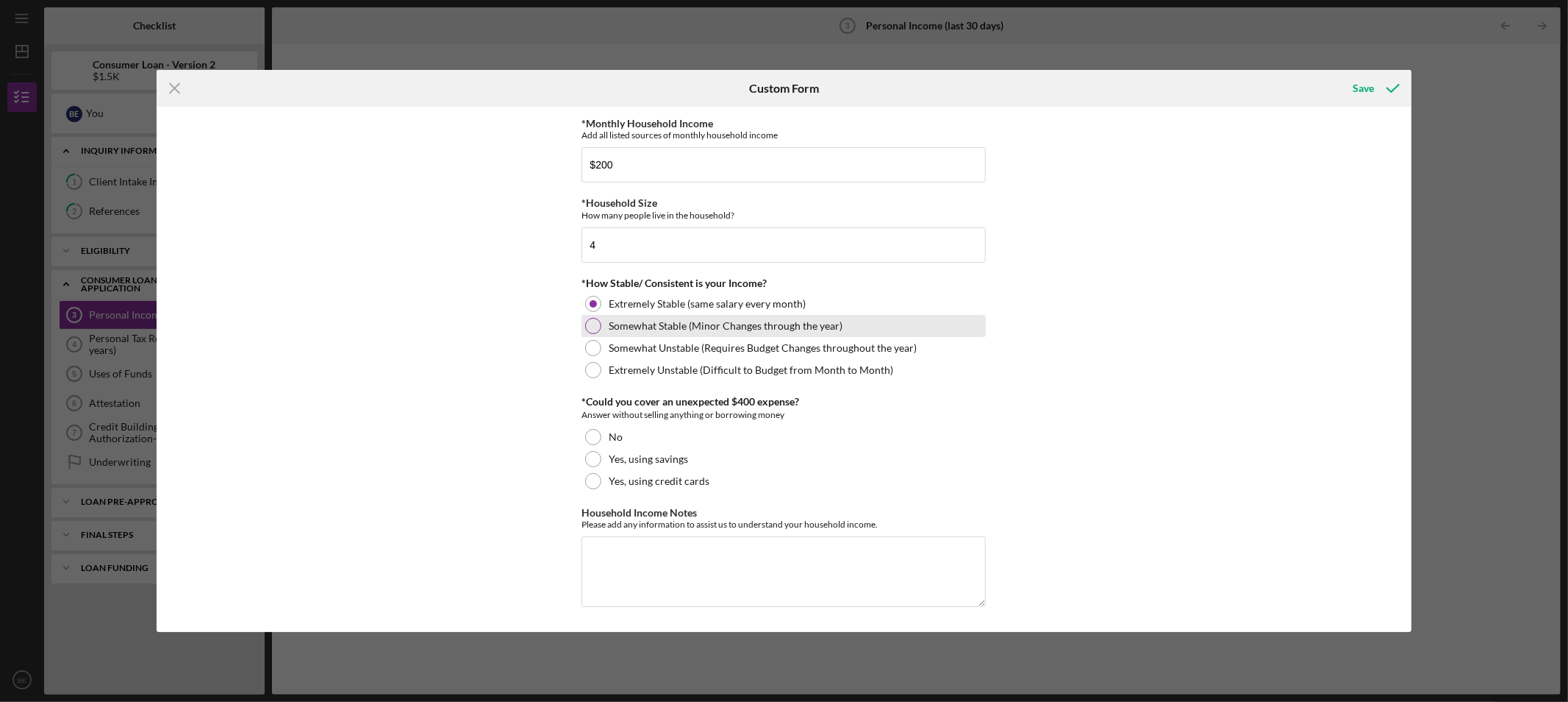
click at [677, 327] on label "Somewhat Stable (Minor Changes through the year)" at bounding box center [726, 326] width 234 height 12
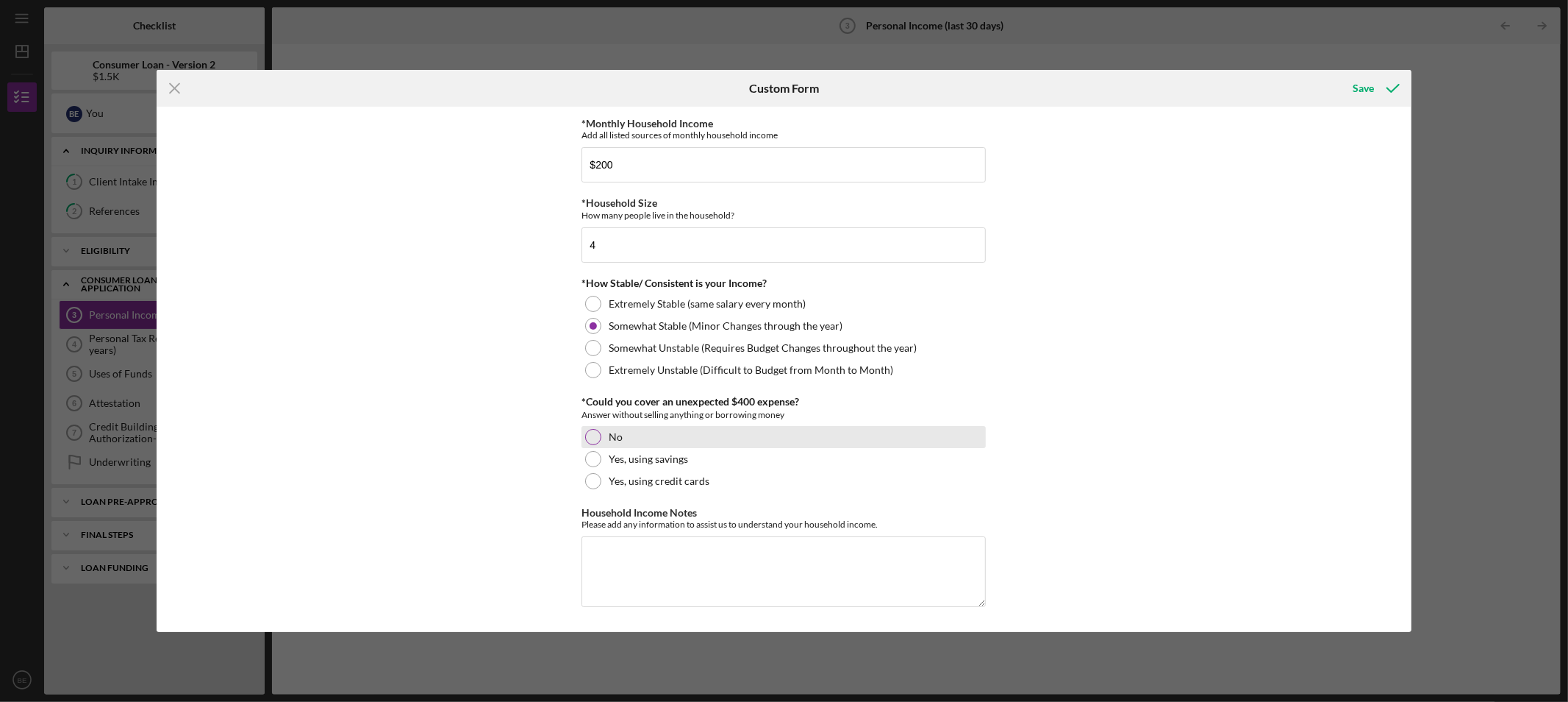
click at [656, 443] on div "No" at bounding box center [784, 436] width 404 height 22
click at [775, 545] on textarea "Household Income Notes" at bounding box center [784, 571] width 404 height 70
type textarea "I"
click at [1350, 91] on button "Save" at bounding box center [1375, 88] width 73 height 29
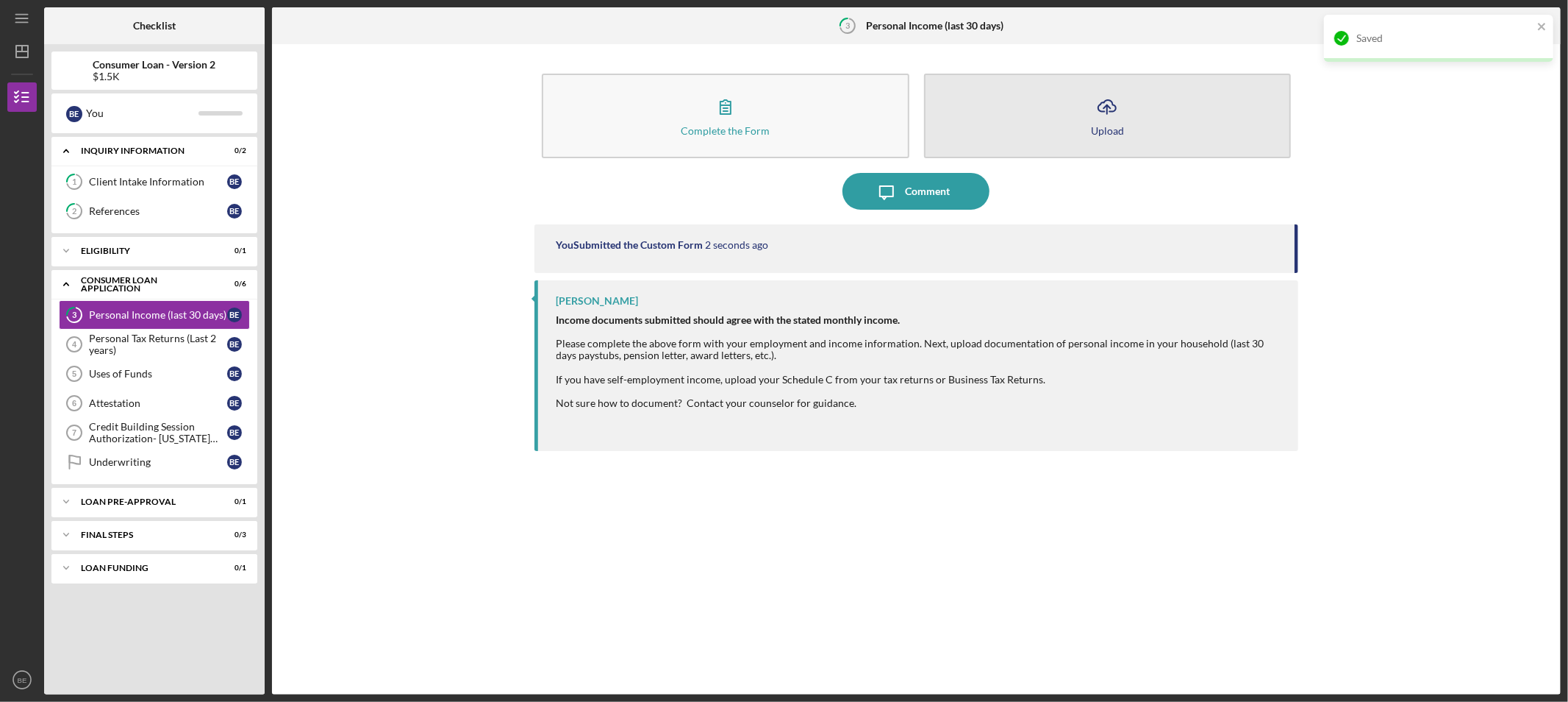
click at [1054, 140] on button "Icon/Upload Upload" at bounding box center [1107, 115] width 368 height 85
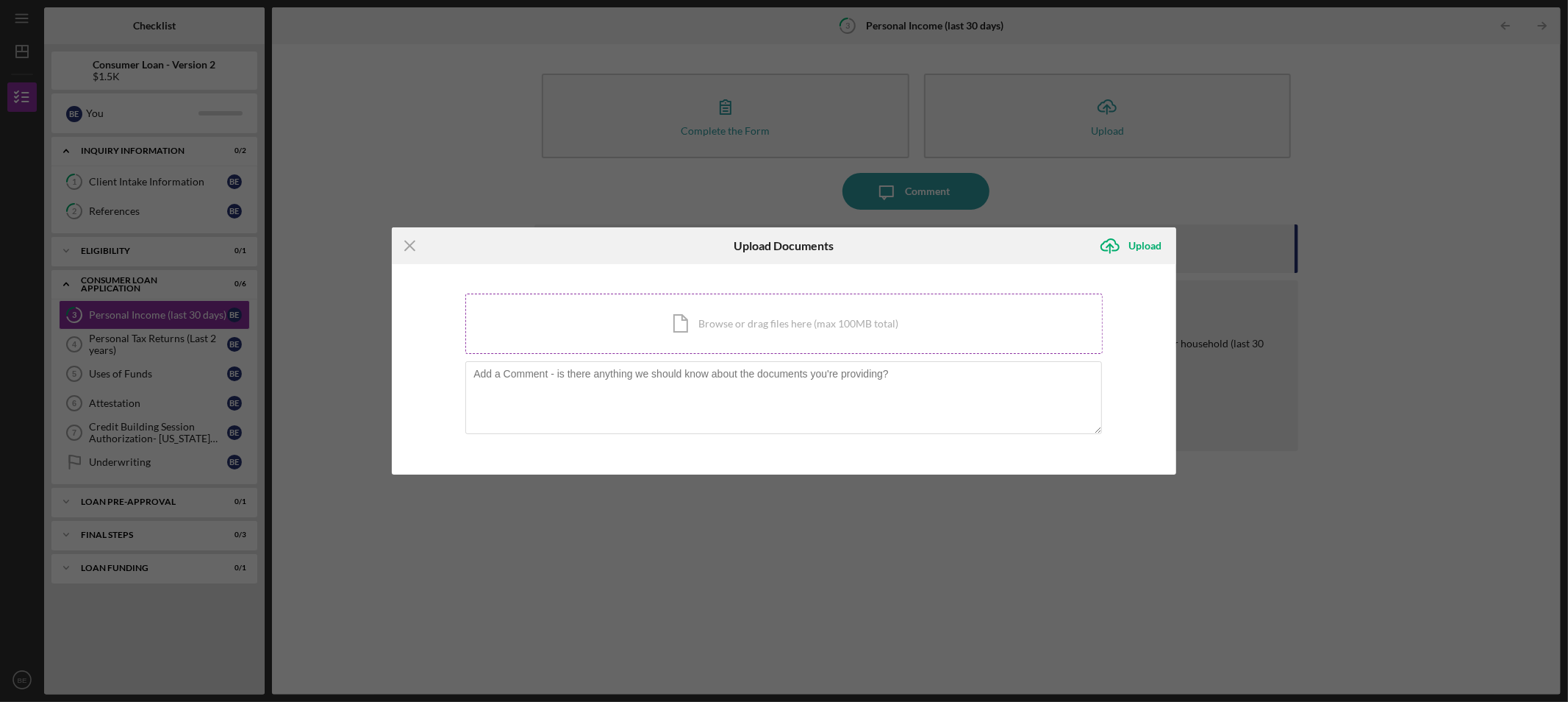
click at [688, 333] on div "Icon/Document Browse or drag files here (max 100MB total) Tap to choose files o…" at bounding box center [784, 324] width 637 height 61
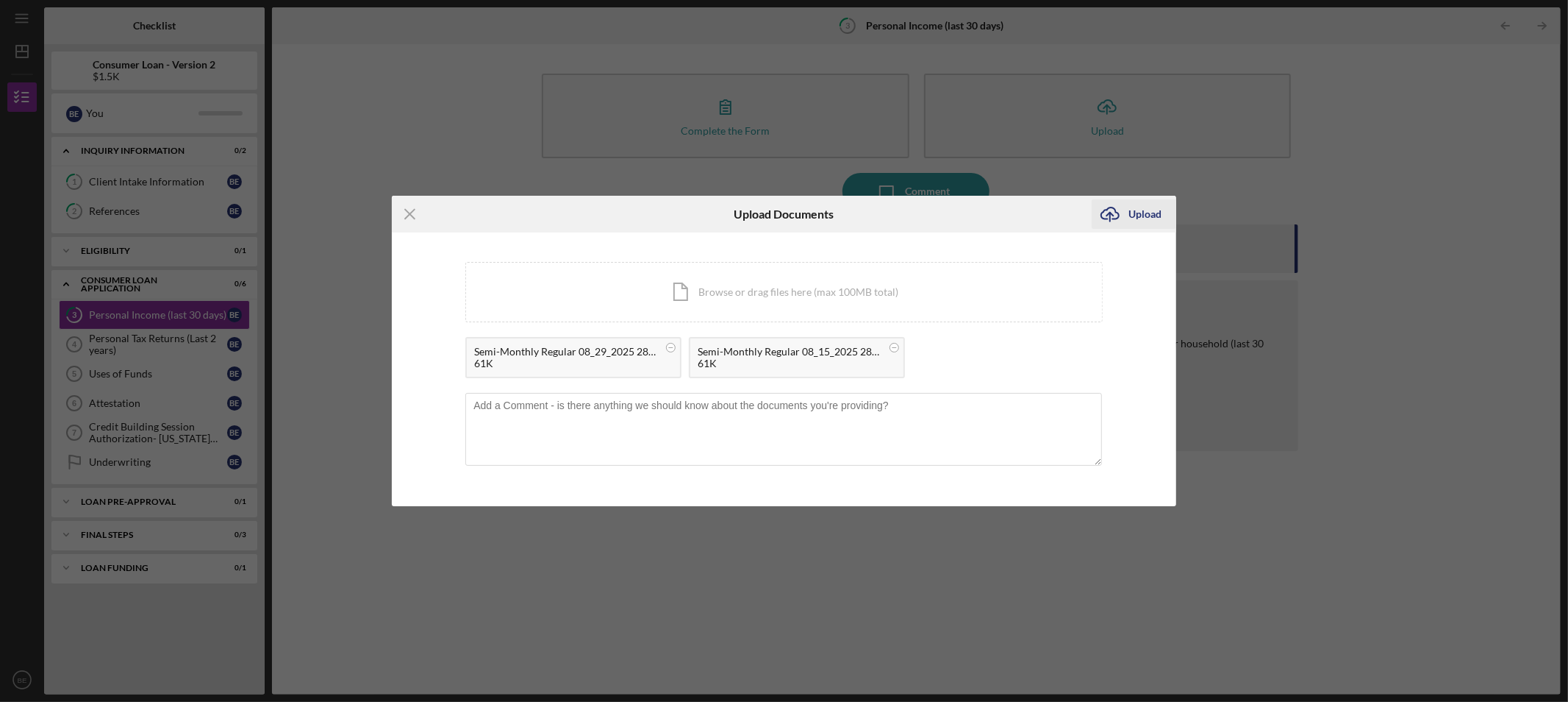
click at [1102, 219] on icon "Icon/Upload" at bounding box center [1110, 214] width 37 height 37
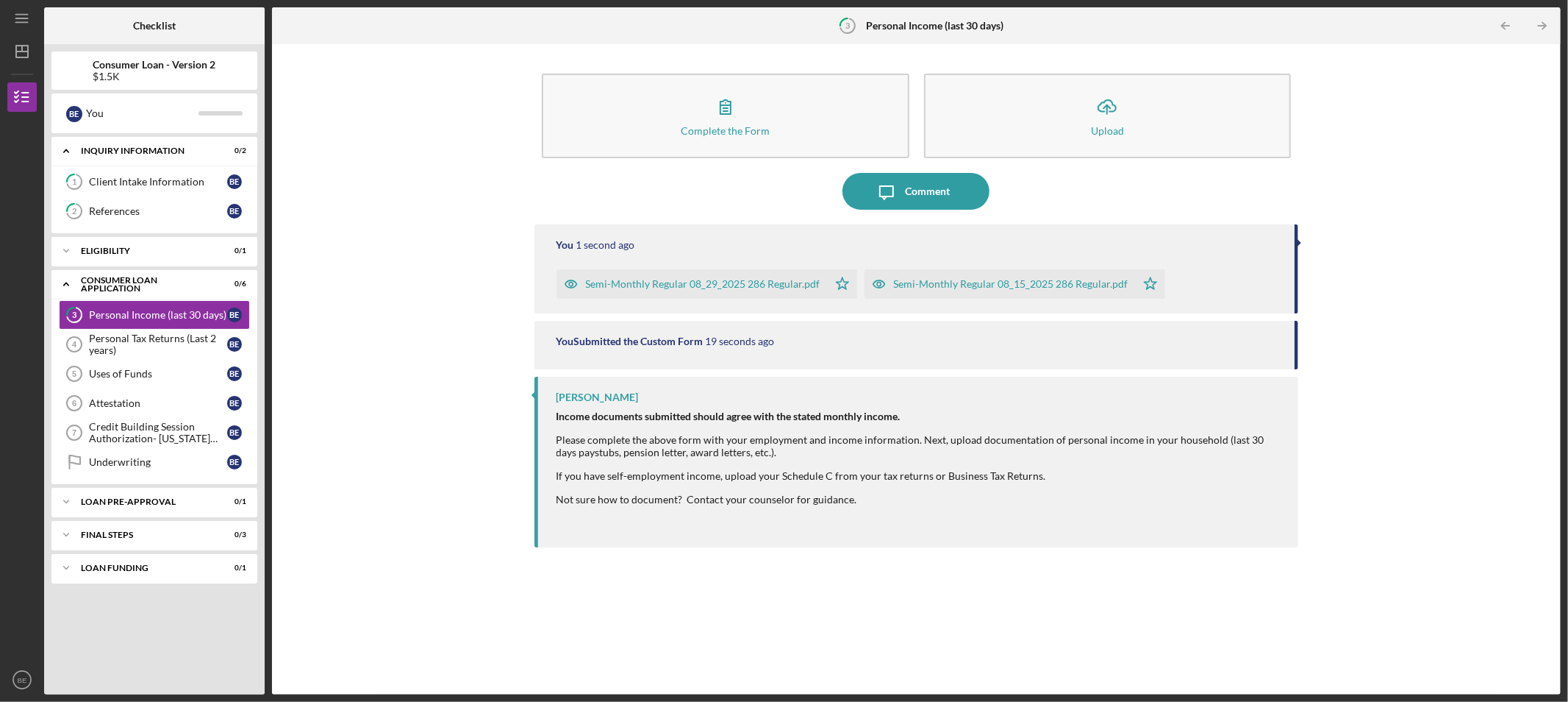
click at [838, 281] on polygon "button" at bounding box center [842, 283] width 13 height 12
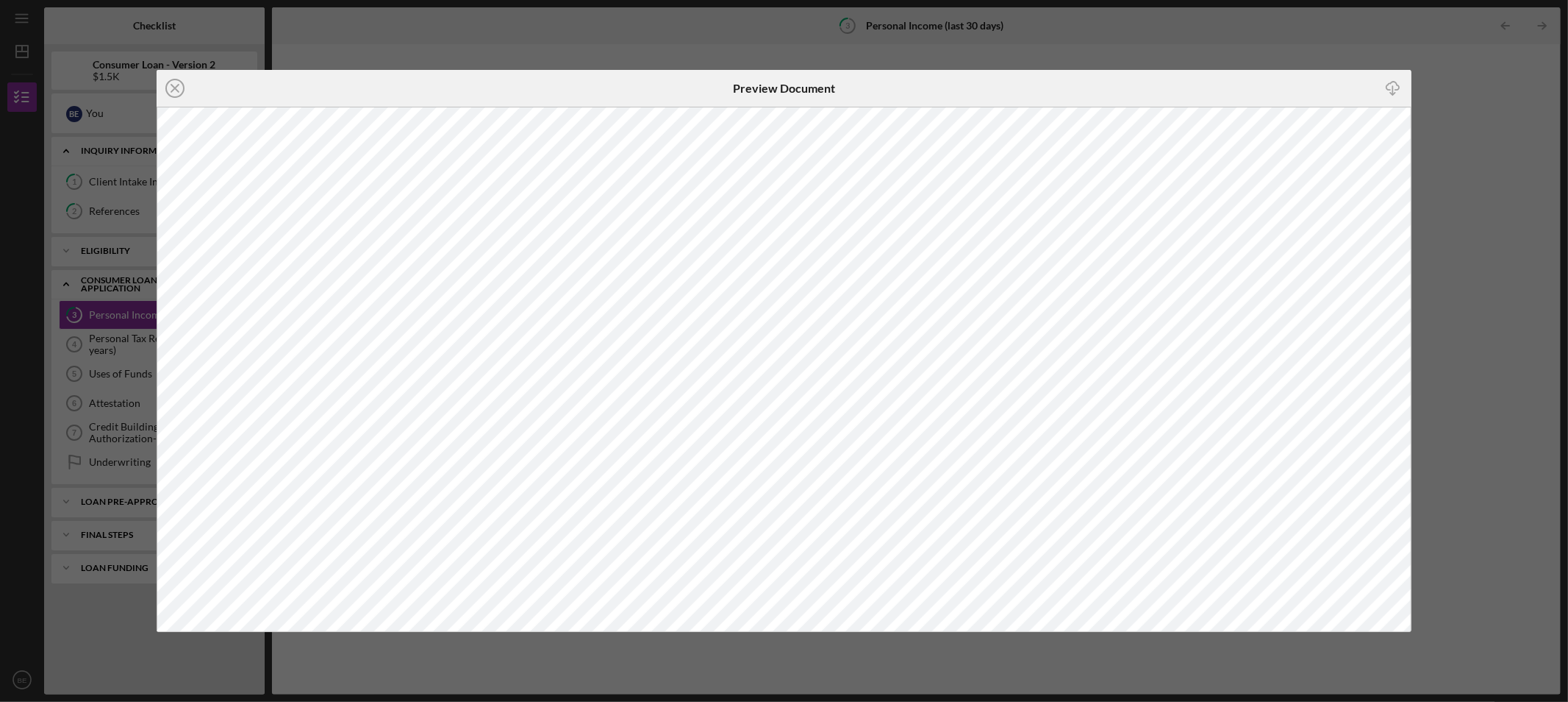
click at [1258, 55] on div "Icon/Close Preview Document Icon/Download" at bounding box center [784, 351] width 1568 height 702
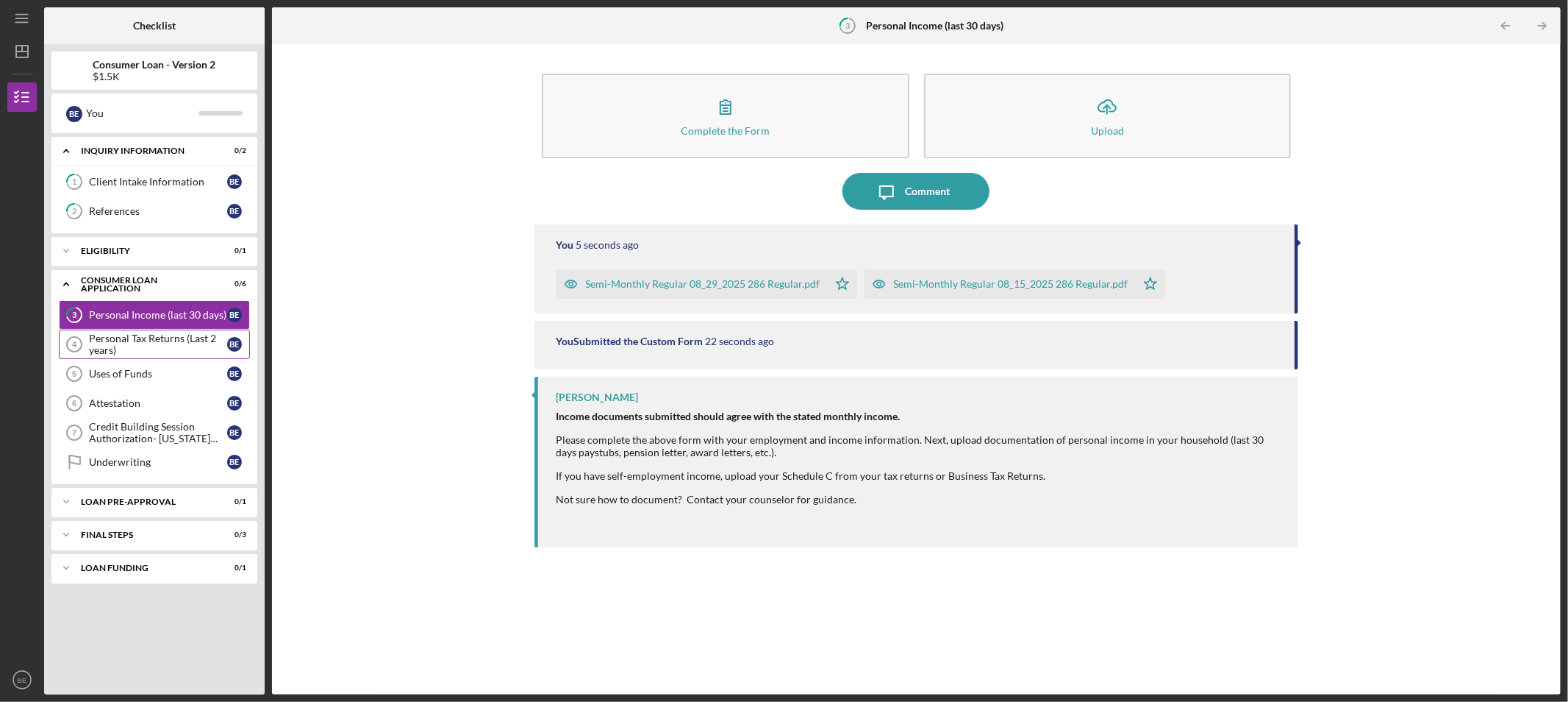
click at [175, 344] on div "Personal Tax Returns (Last 2 years)" at bounding box center [158, 345] width 139 height 23
